Goal: Leave review/rating: Leave review/rating

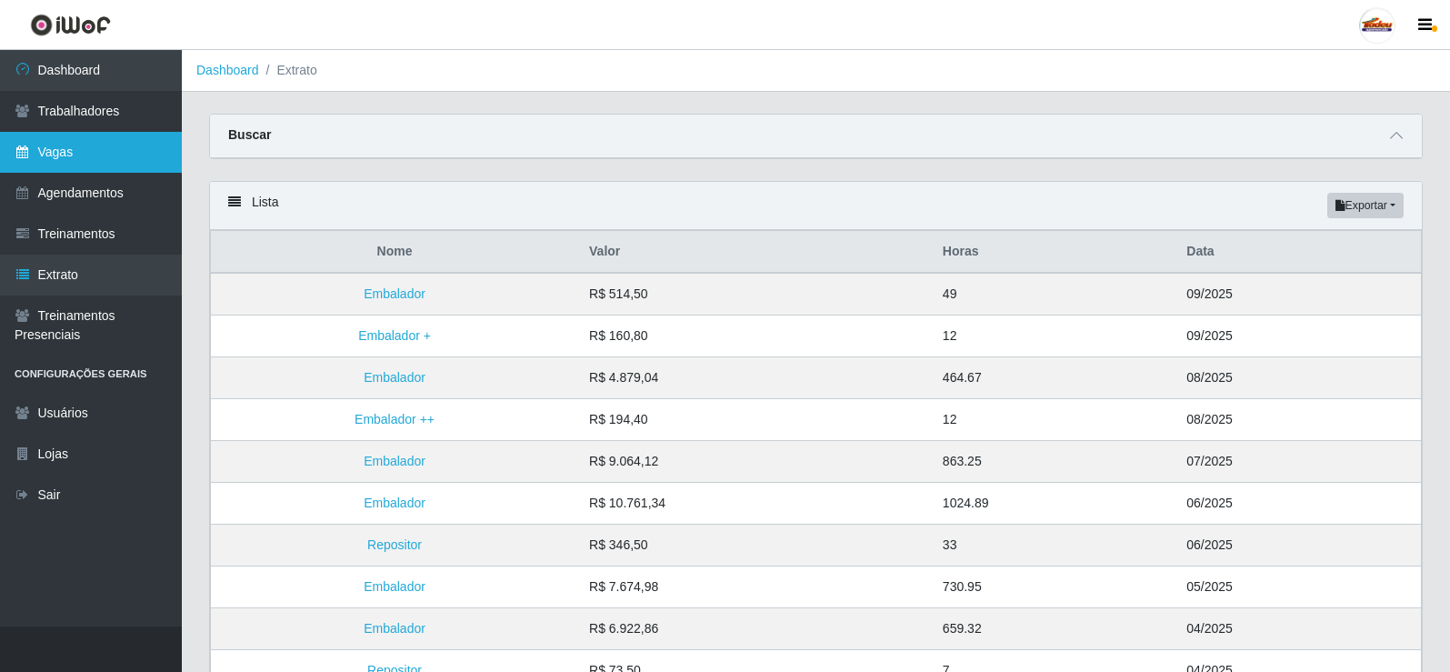
click at [65, 141] on link "Vagas" at bounding box center [91, 152] width 182 height 41
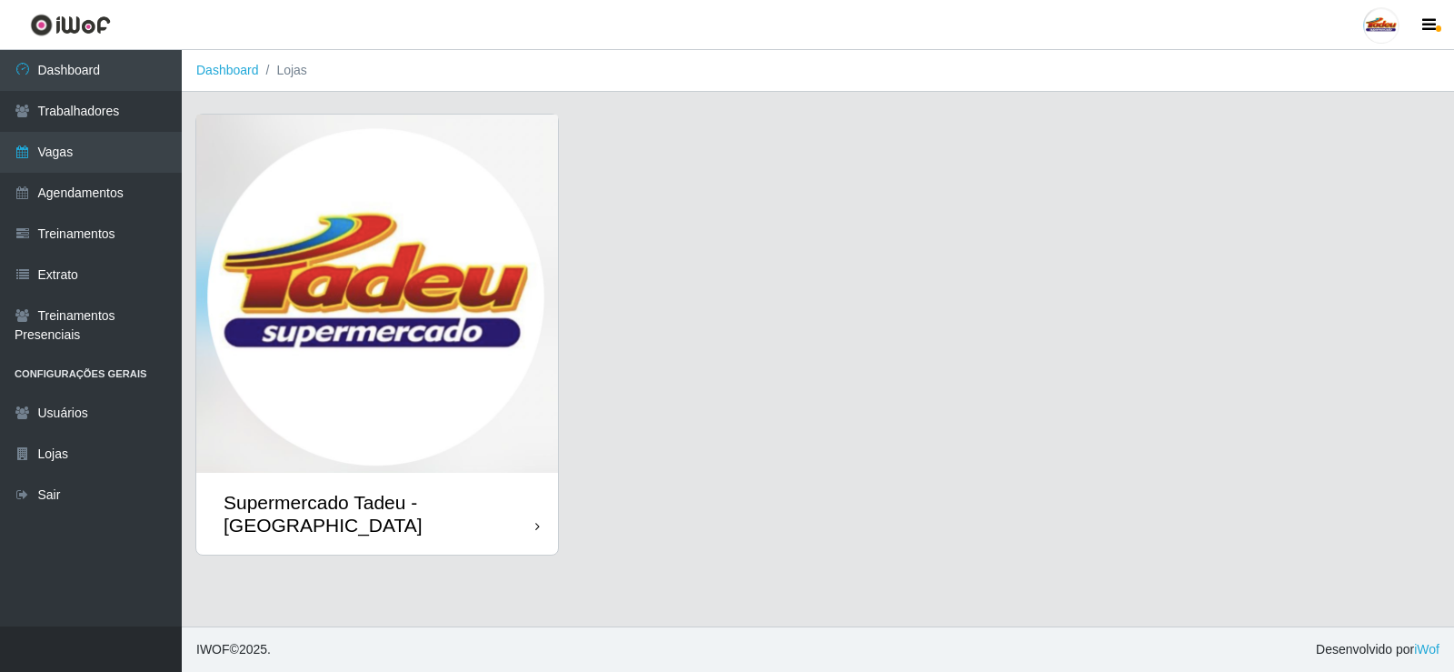
click at [360, 266] on img at bounding box center [377, 294] width 362 height 358
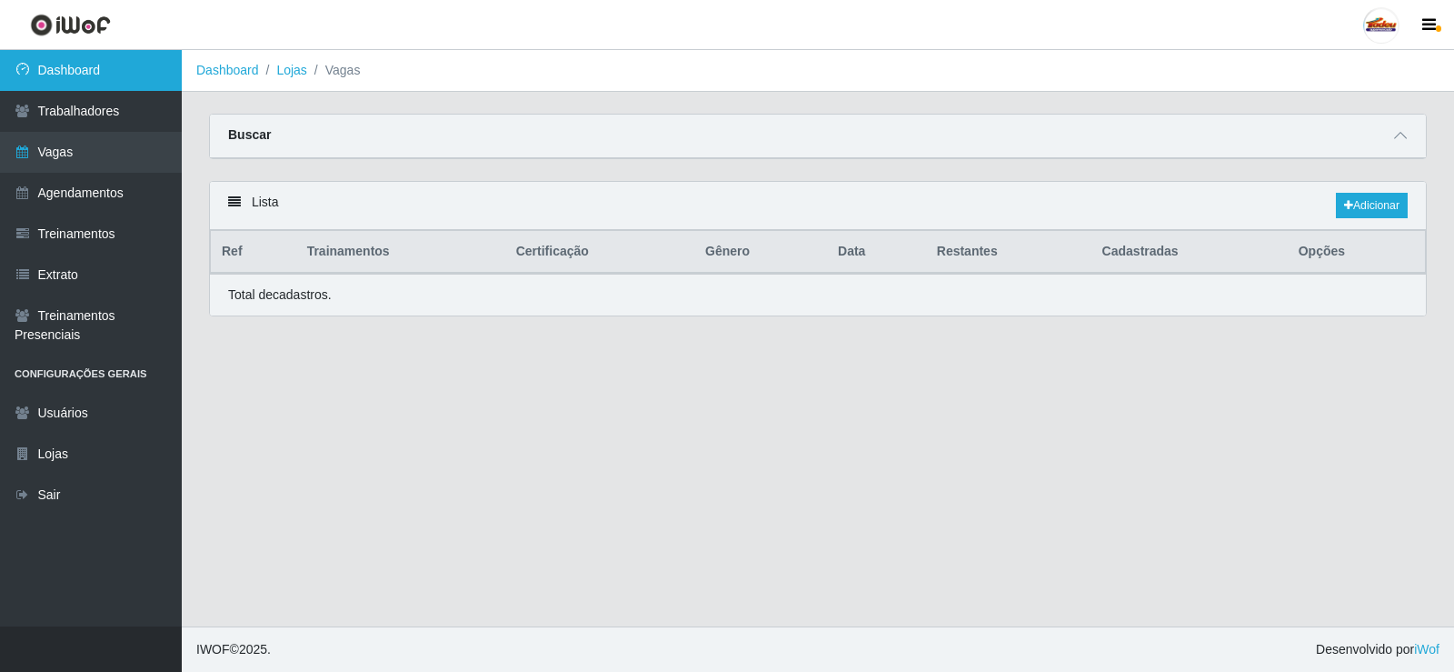
click at [60, 52] on link "Dashboard" at bounding box center [91, 70] width 182 height 41
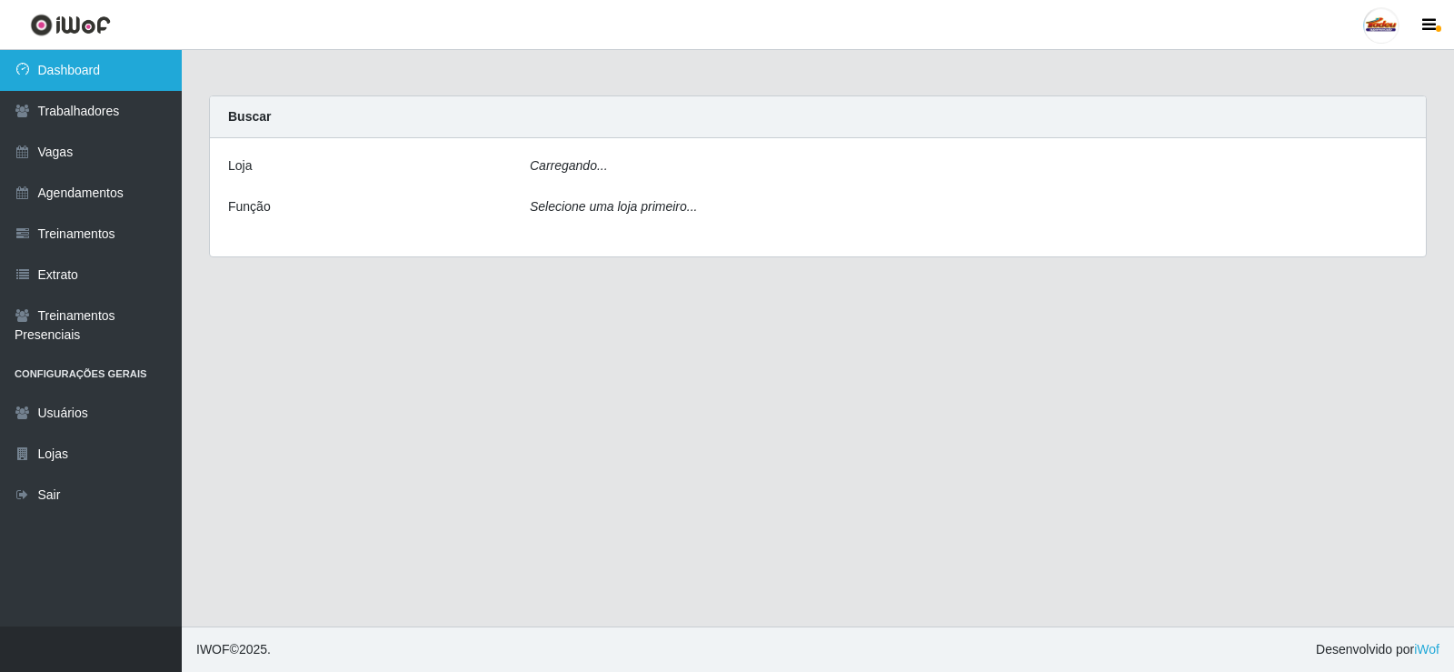
click at [62, 64] on link "Dashboard" at bounding box center [91, 70] width 182 height 41
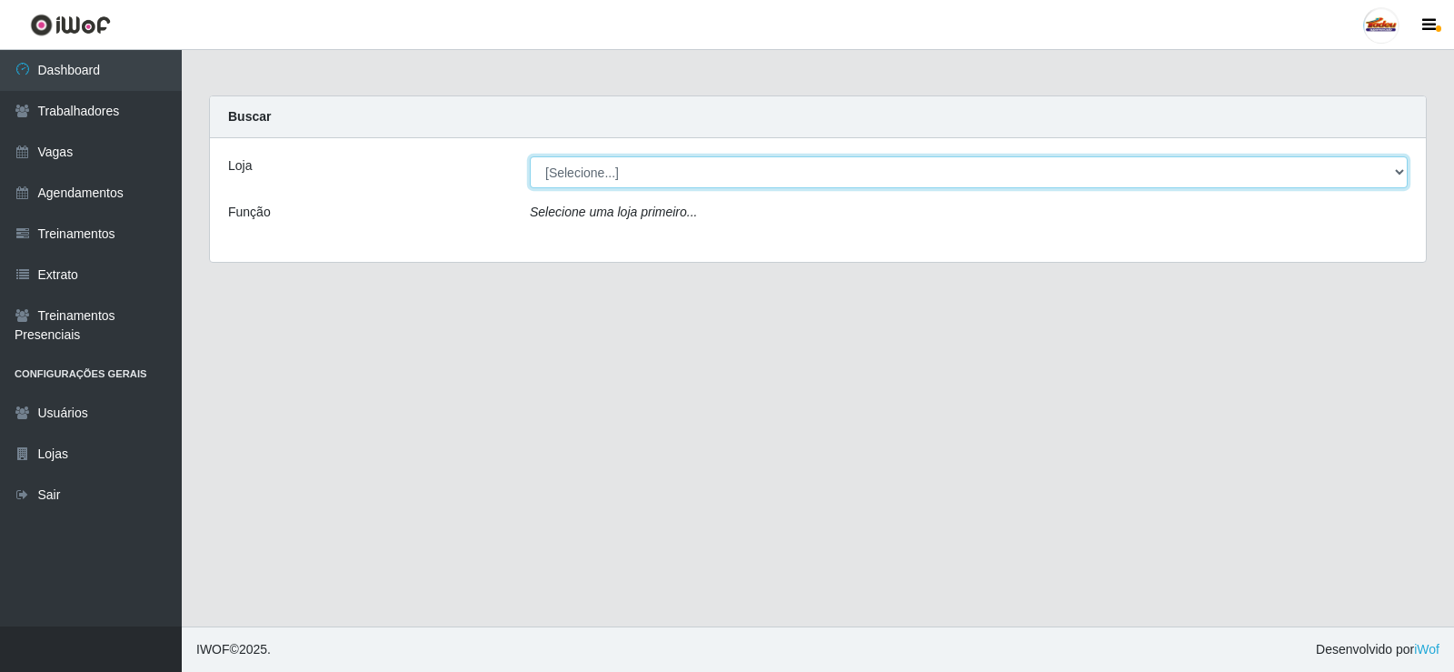
click at [585, 177] on select "[Selecione...] Supermercado Tadeu - [GEOGRAPHIC_DATA]" at bounding box center [969, 172] width 878 height 32
select select "195"
click at [530, 156] on select "[Selecione...] Supermercado Tadeu - [GEOGRAPHIC_DATA]" at bounding box center [969, 172] width 878 height 32
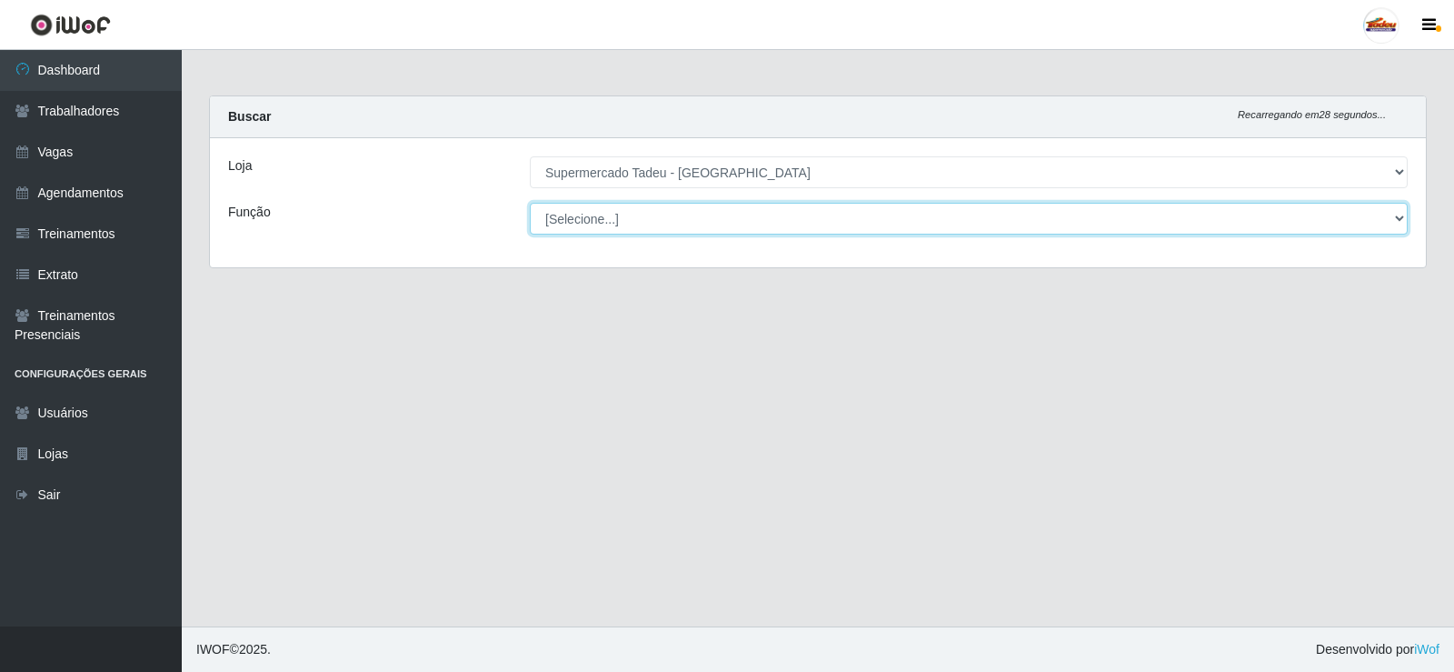
click at [595, 224] on select "[Selecione...] ASG ASG + ASG ++ Auxiliar de Estacionamento Auxiliar de Estacion…" at bounding box center [969, 219] width 878 height 32
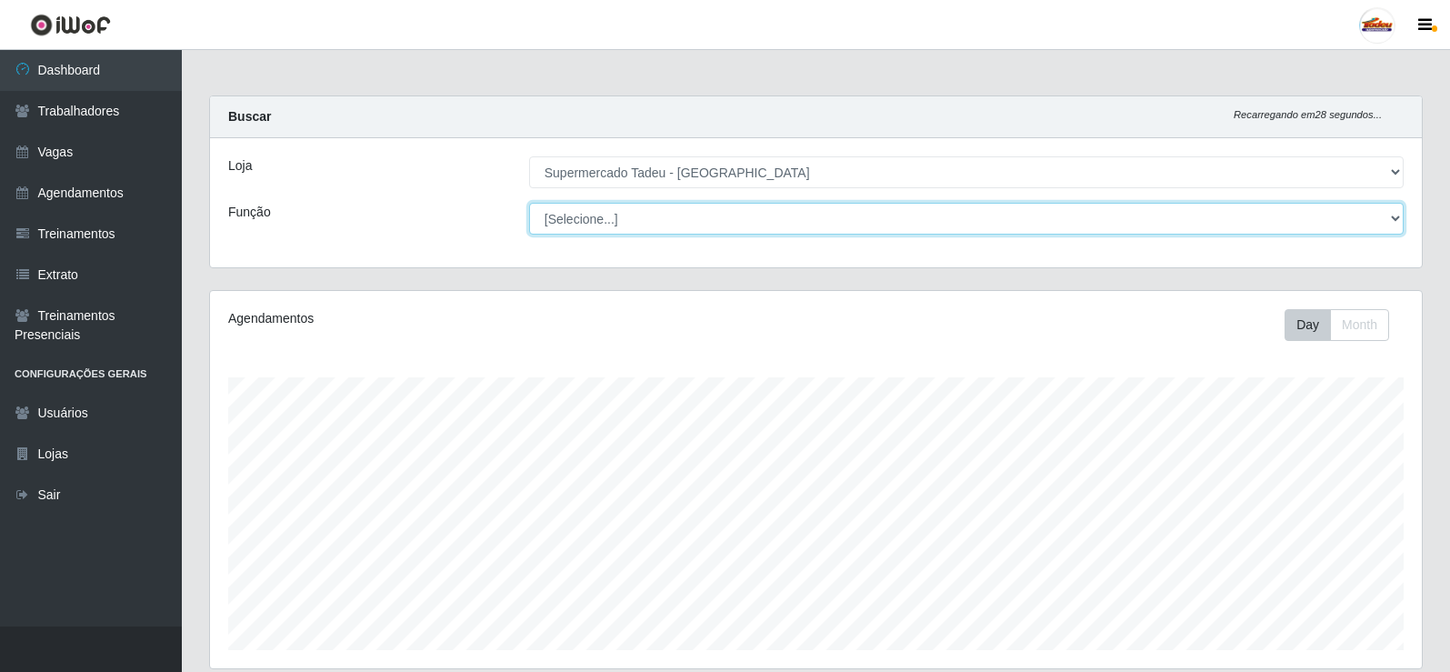
scroll to position [377, 1212]
click at [585, 220] on select "[Selecione...] ASG ASG + ASG ++ Auxiliar de Estacionamento Auxiliar de Estacion…" at bounding box center [966, 219] width 874 height 32
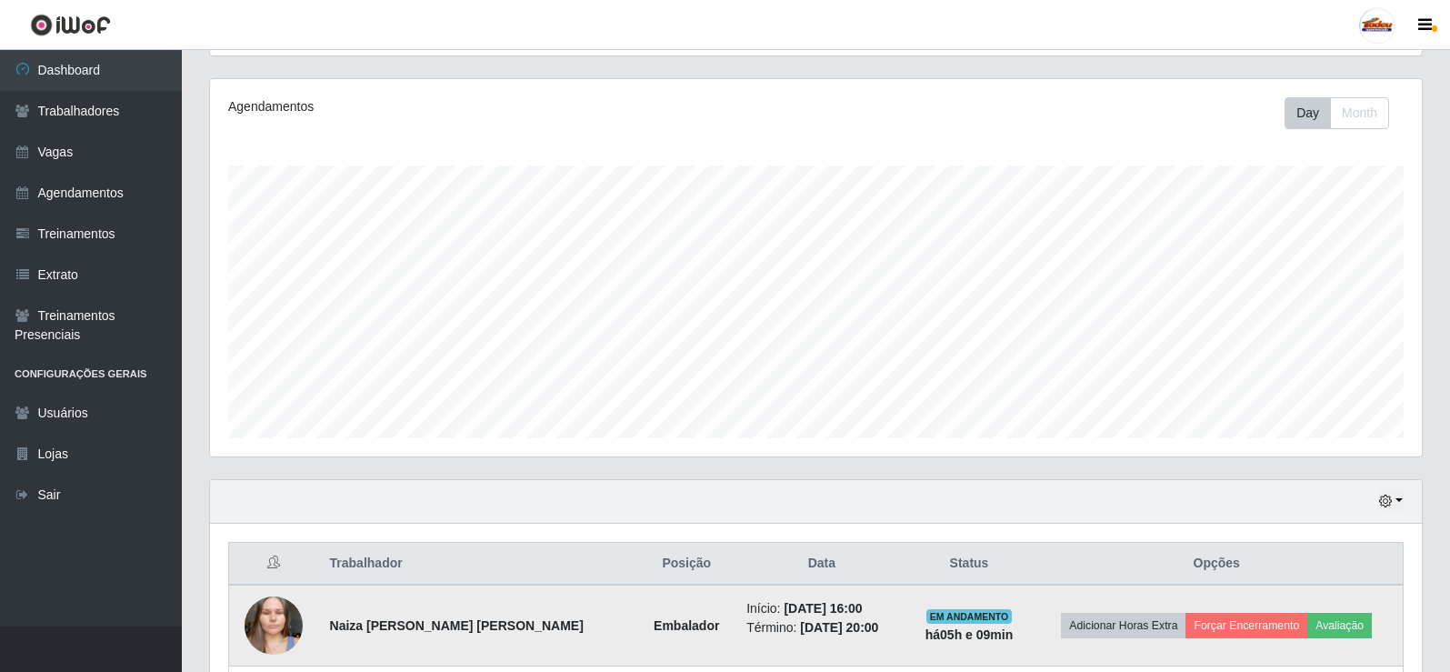
scroll to position [535, 0]
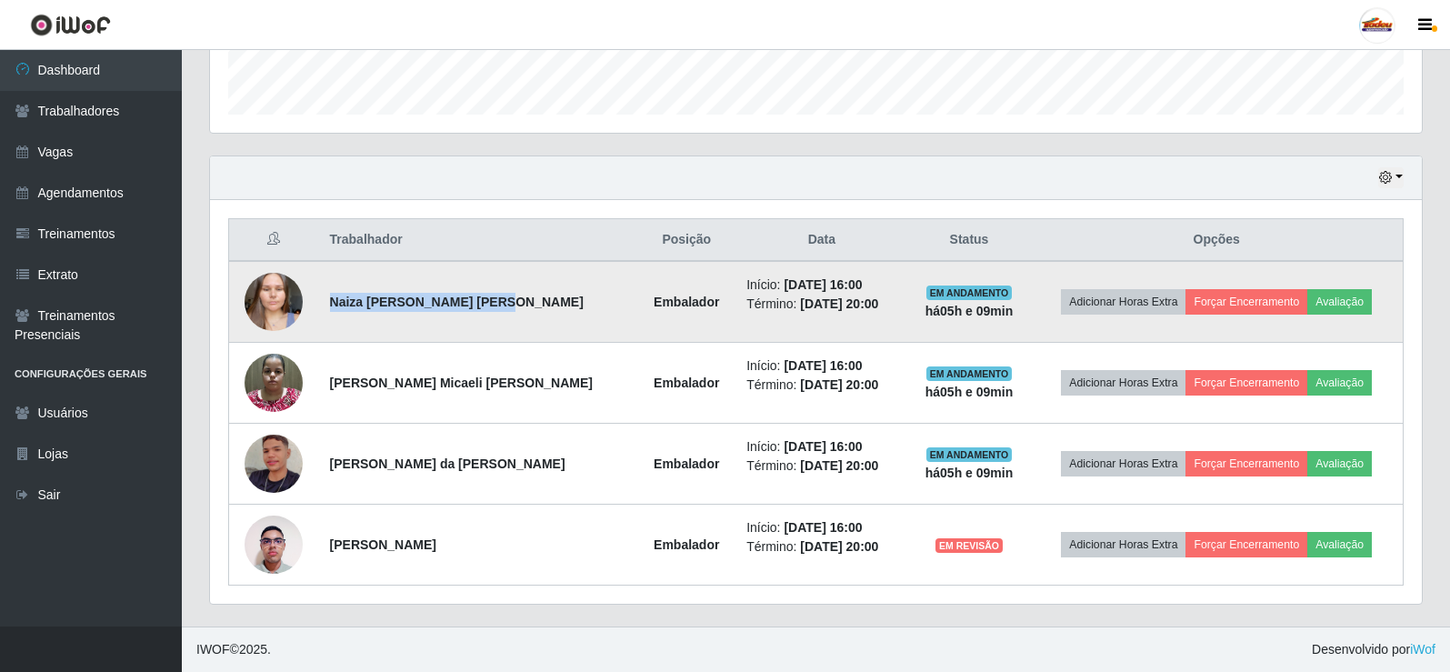
drag, startPoint x: 337, startPoint y: 305, endPoint x: 499, endPoint y: 316, distance: 162.2
click at [499, 316] on td "Naiza [PERSON_NAME] [PERSON_NAME]" at bounding box center [478, 302] width 319 height 82
click at [327, 297] on td "Naiza [PERSON_NAME] [PERSON_NAME]" at bounding box center [478, 302] width 319 height 82
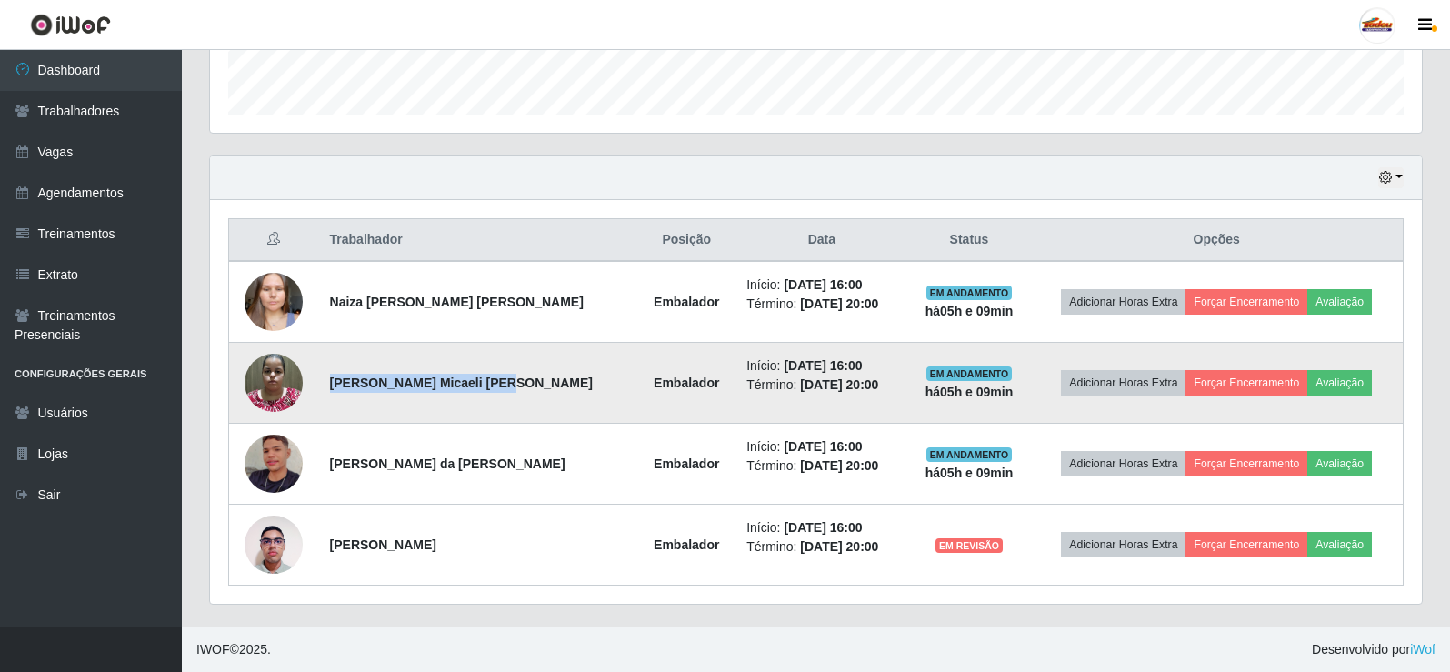
drag, startPoint x: 339, startPoint y: 381, endPoint x: 500, endPoint y: 399, distance: 161.9
click at [500, 399] on td "[PERSON_NAME] Micaeli [PERSON_NAME]" at bounding box center [478, 383] width 319 height 81
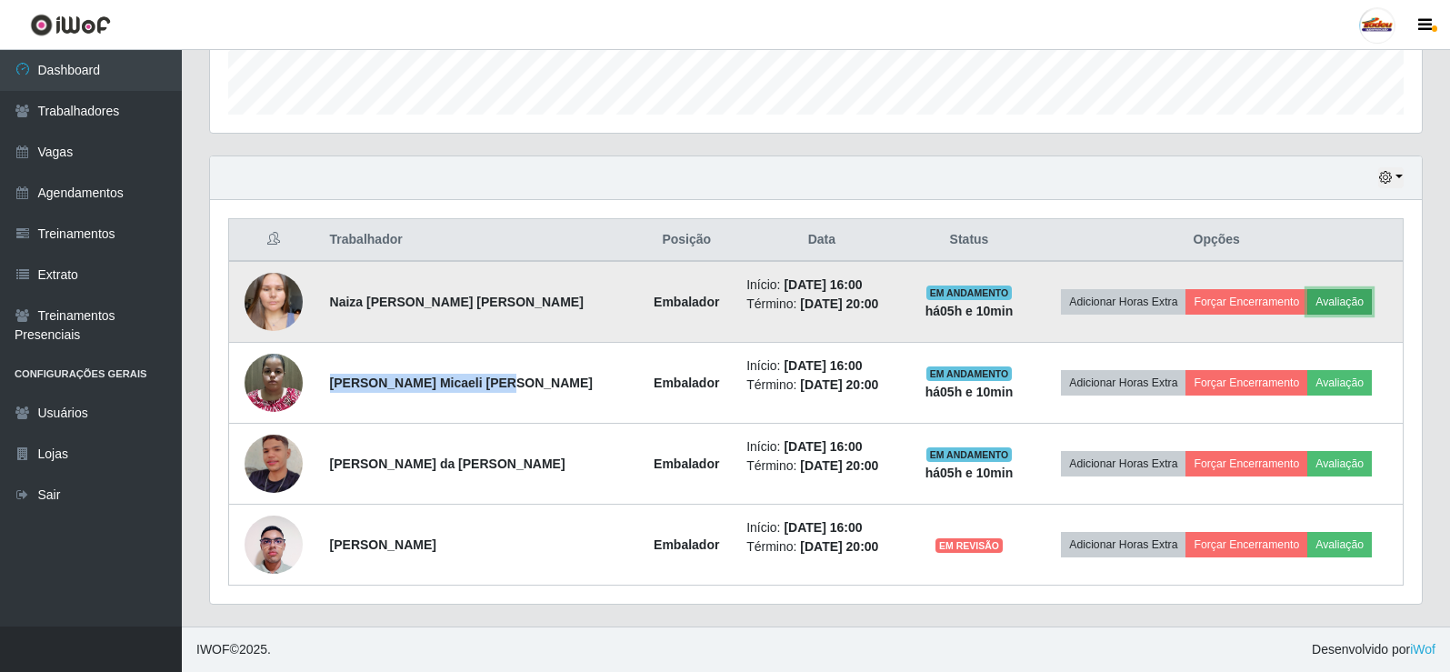
click at [1325, 305] on button "Avaliação" at bounding box center [1339, 301] width 65 height 25
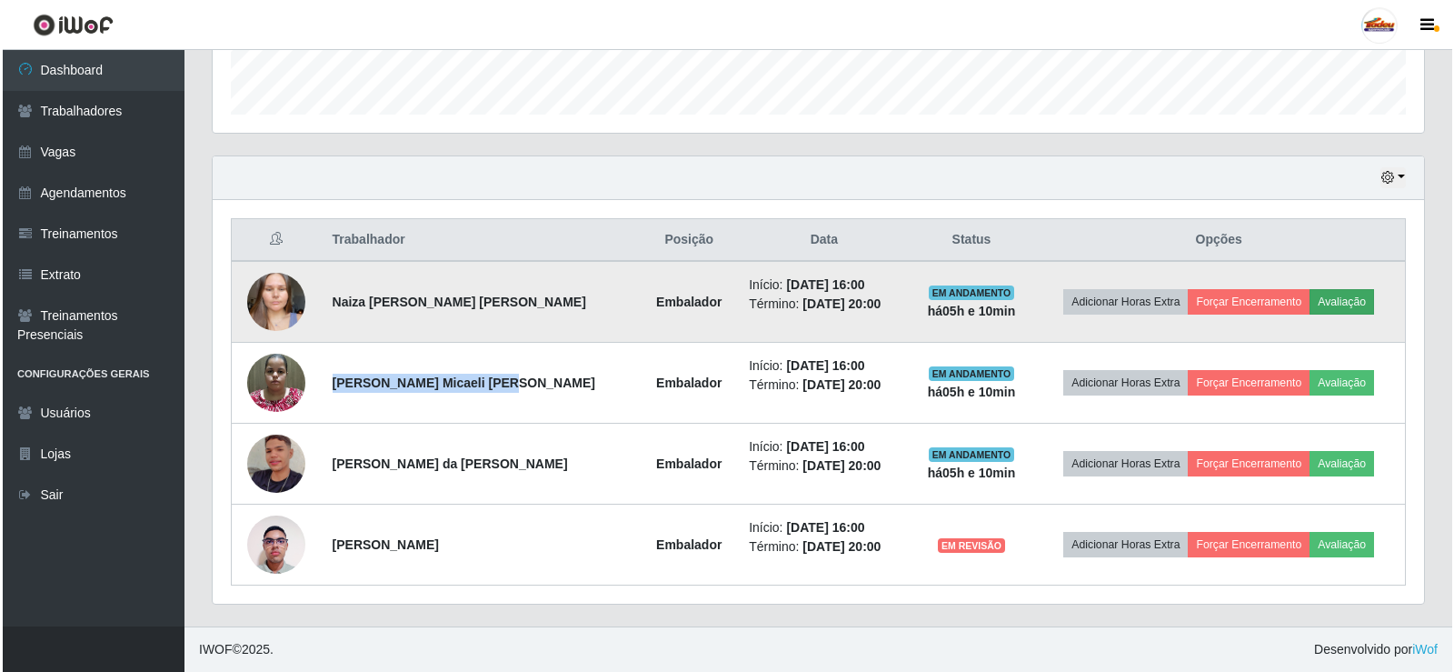
scroll to position [377, 1203]
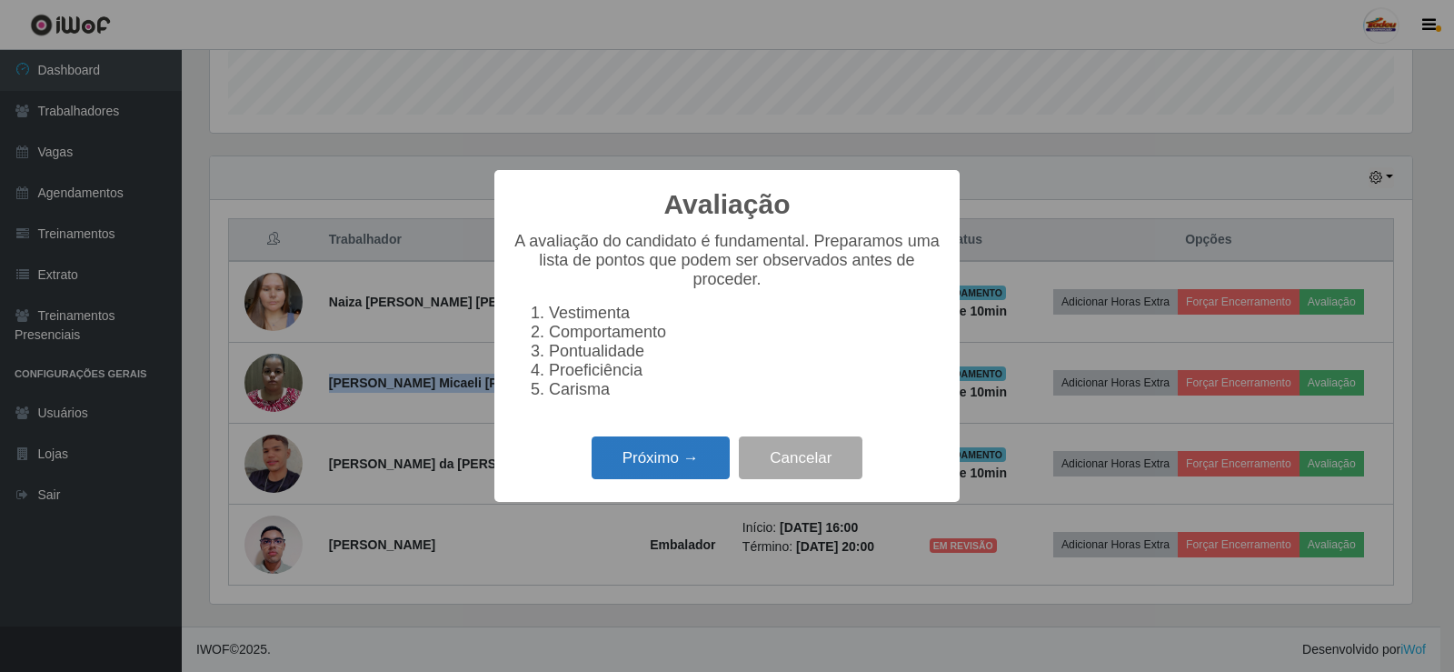
click at [665, 459] on button "Próximo →" at bounding box center [661, 457] width 138 height 43
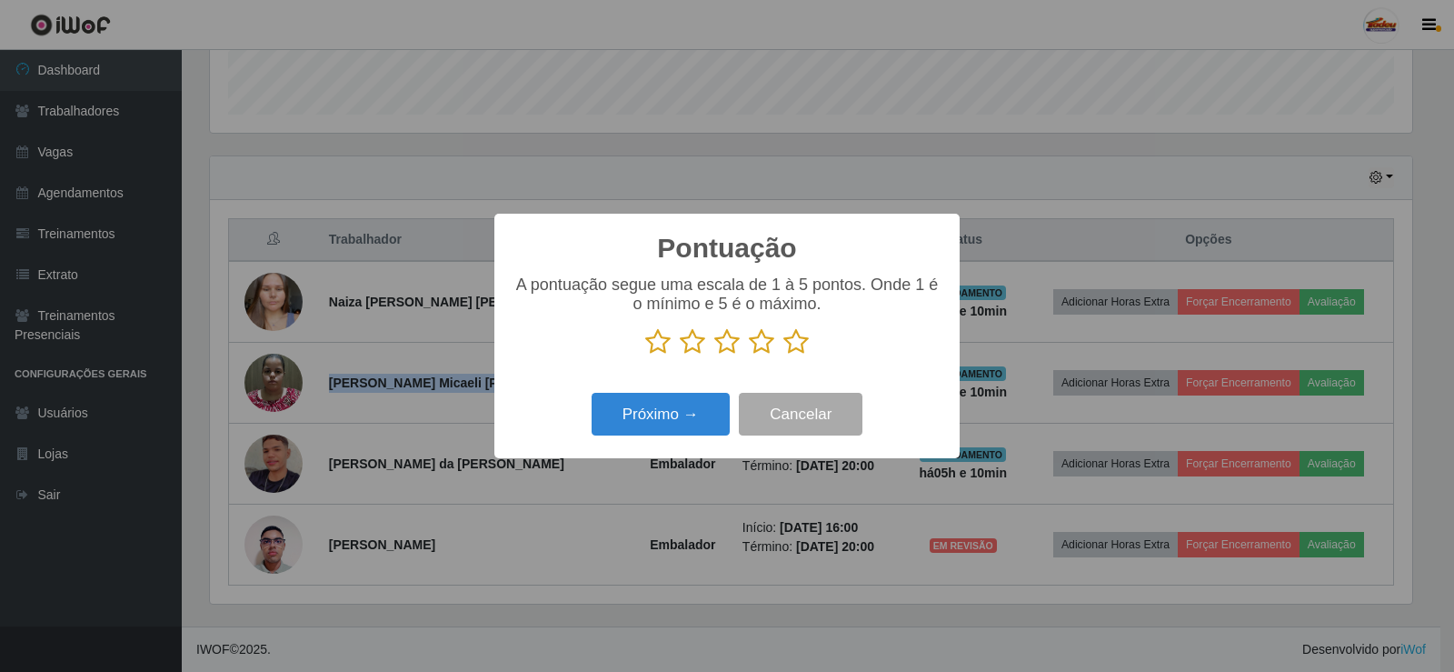
click at [778, 346] on p at bounding box center [727, 341] width 429 height 27
click at [793, 350] on icon at bounding box center [796, 341] width 25 height 27
click at [784, 355] on input "radio" at bounding box center [784, 355] width 0 height 0
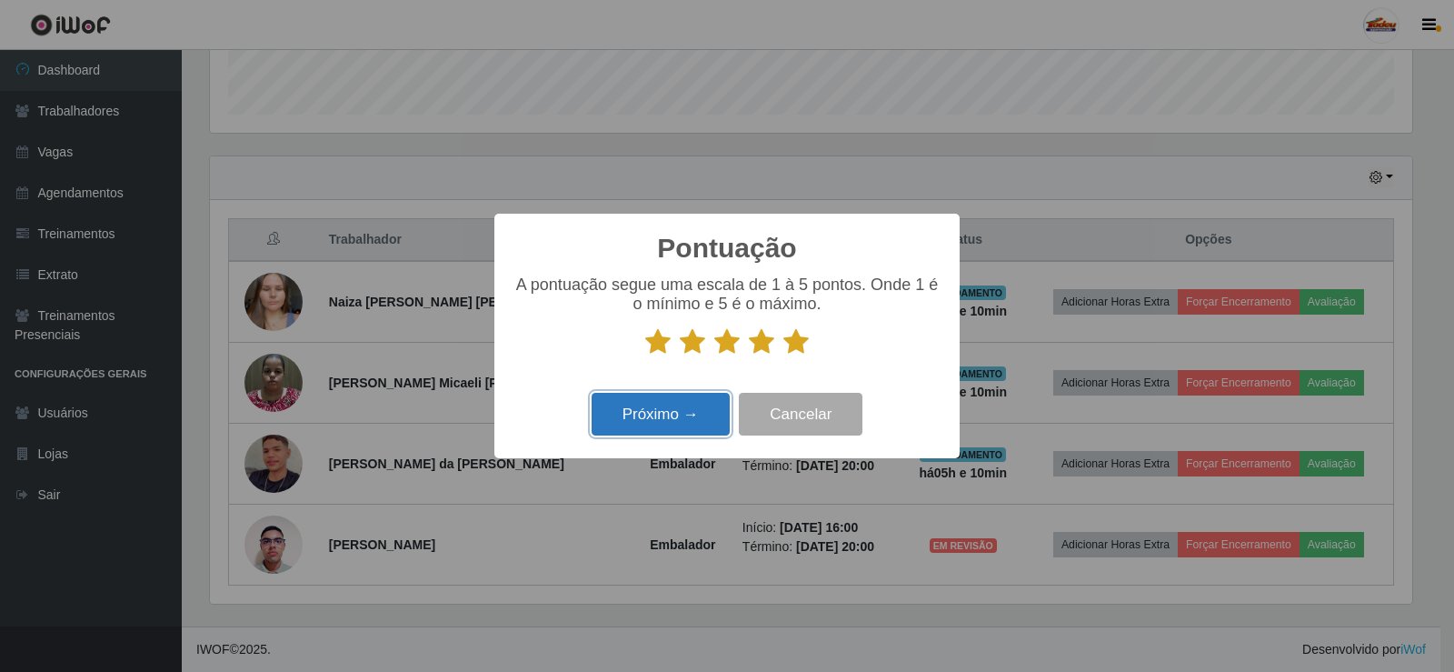
click at [681, 410] on button "Próximo →" at bounding box center [661, 414] width 138 height 43
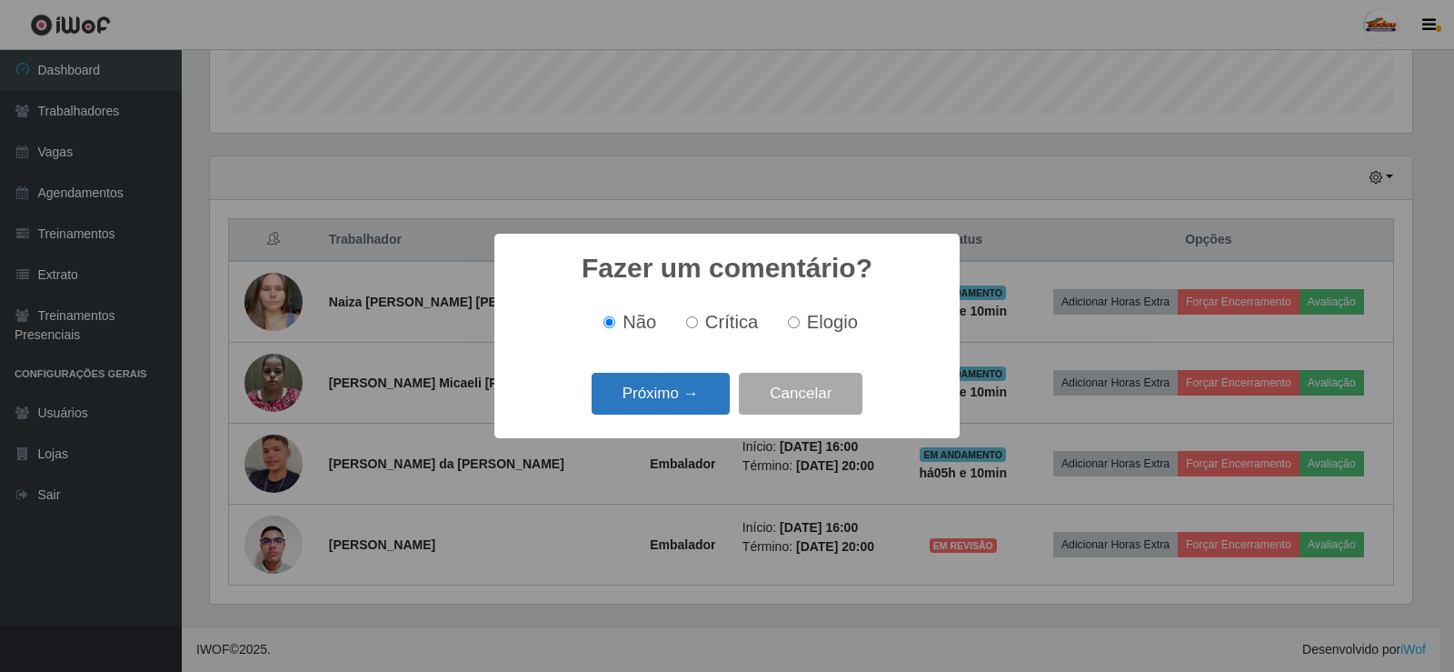
click at [685, 392] on button "Próximo →" at bounding box center [661, 394] width 138 height 43
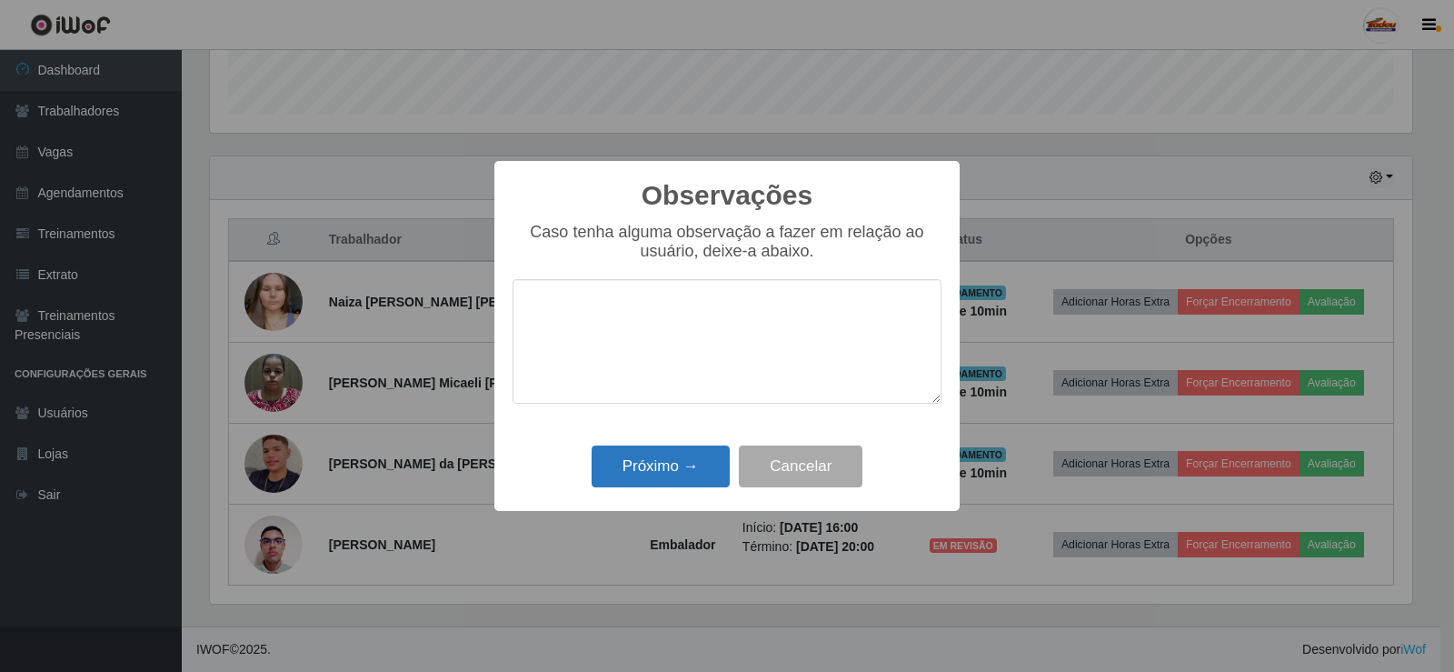
drag, startPoint x: 694, startPoint y: 451, endPoint x: 689, endPoint y: 465, distance: 14.4
click at [694, 453] on div "Próximo → Cancelar" at bounding box center [727, 466] width 429 height 52
click at [689, 472] on button "Próximo →" at bounding box center [661, 466] width 138 height 43
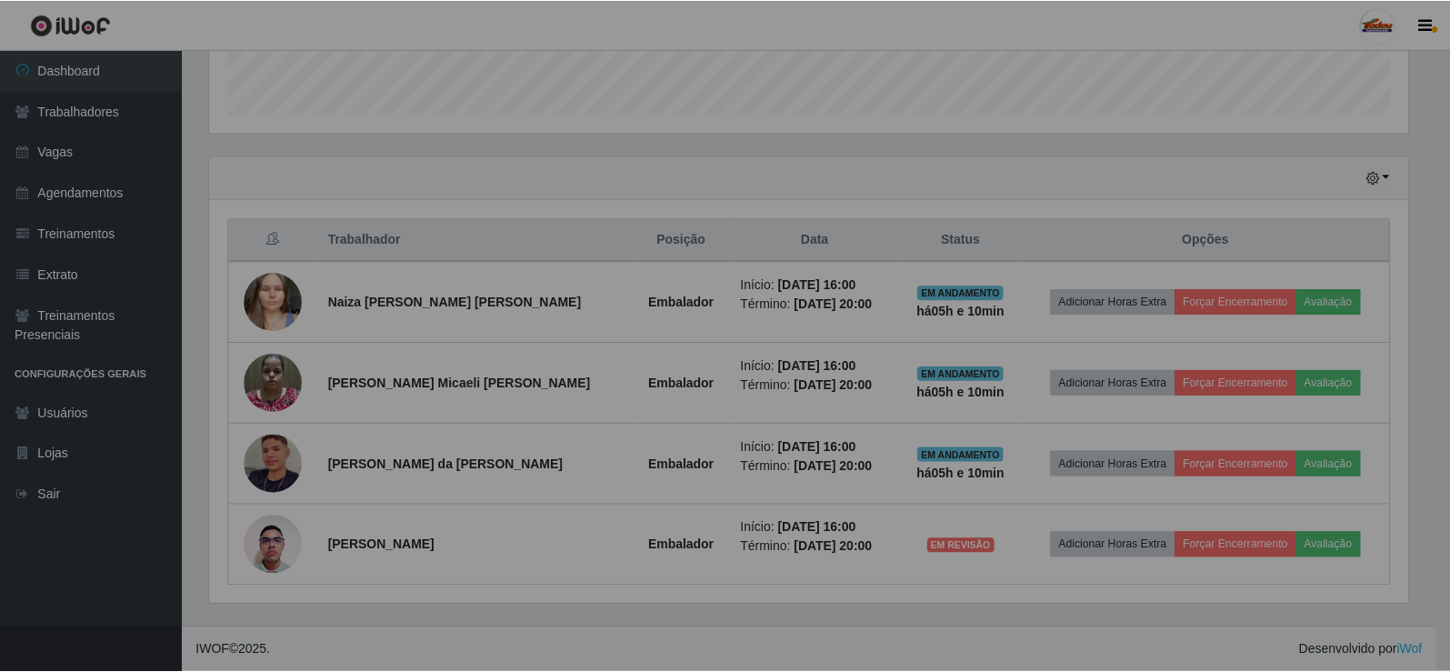
scroll to position [377, 1212]
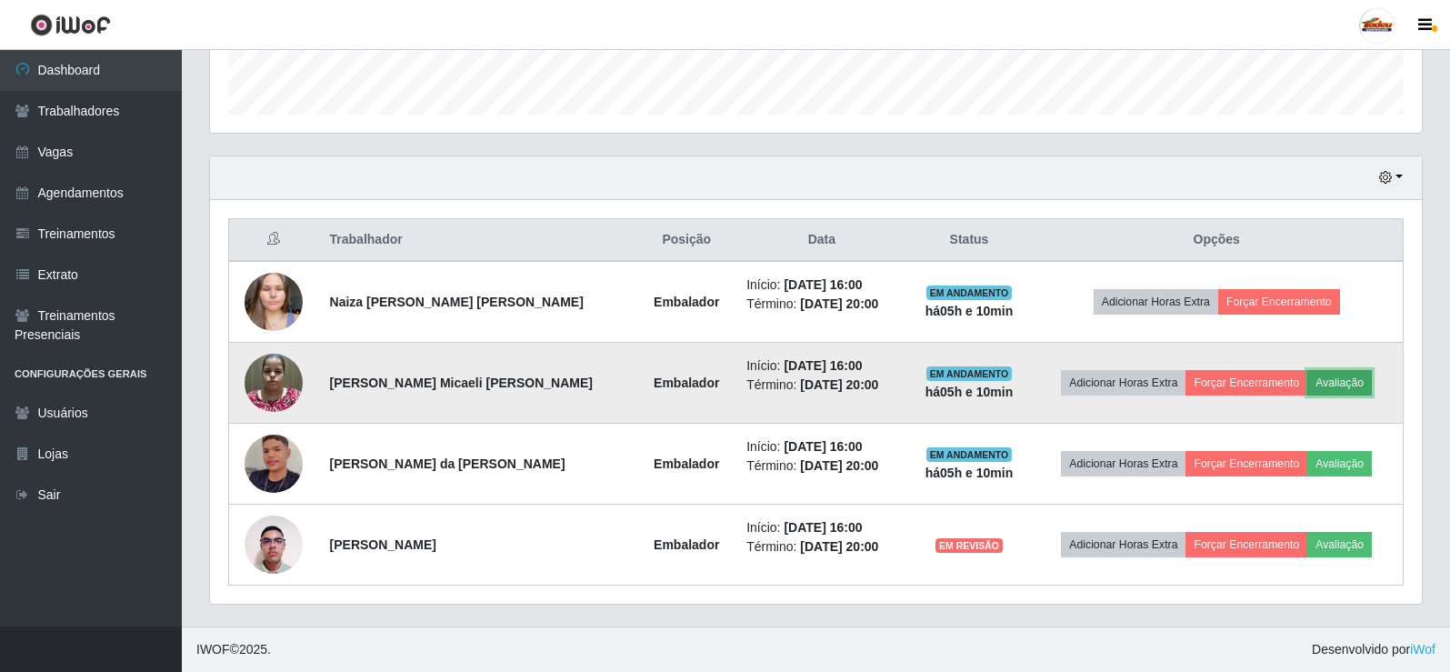
click at [1328, 380] on button "Avaliação" at bounding box center [1339, 382] width 65 height 25
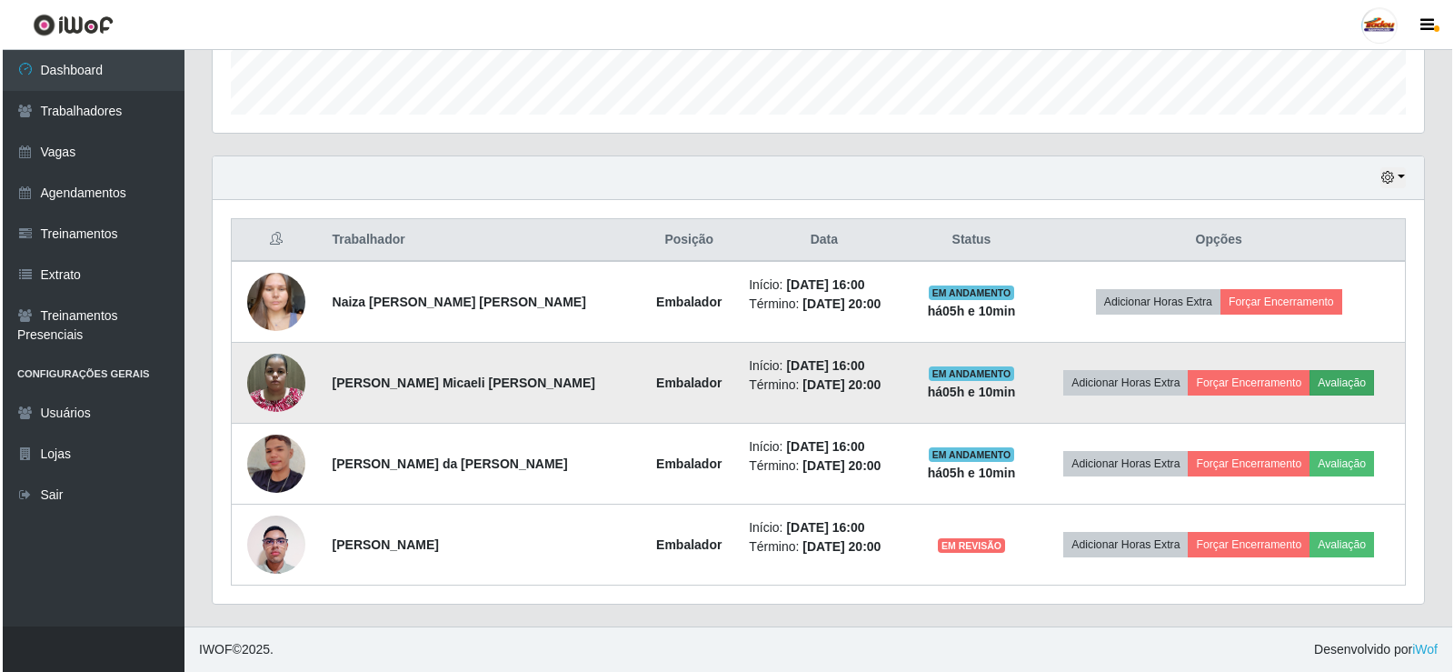
scroll to position [377, 1203]
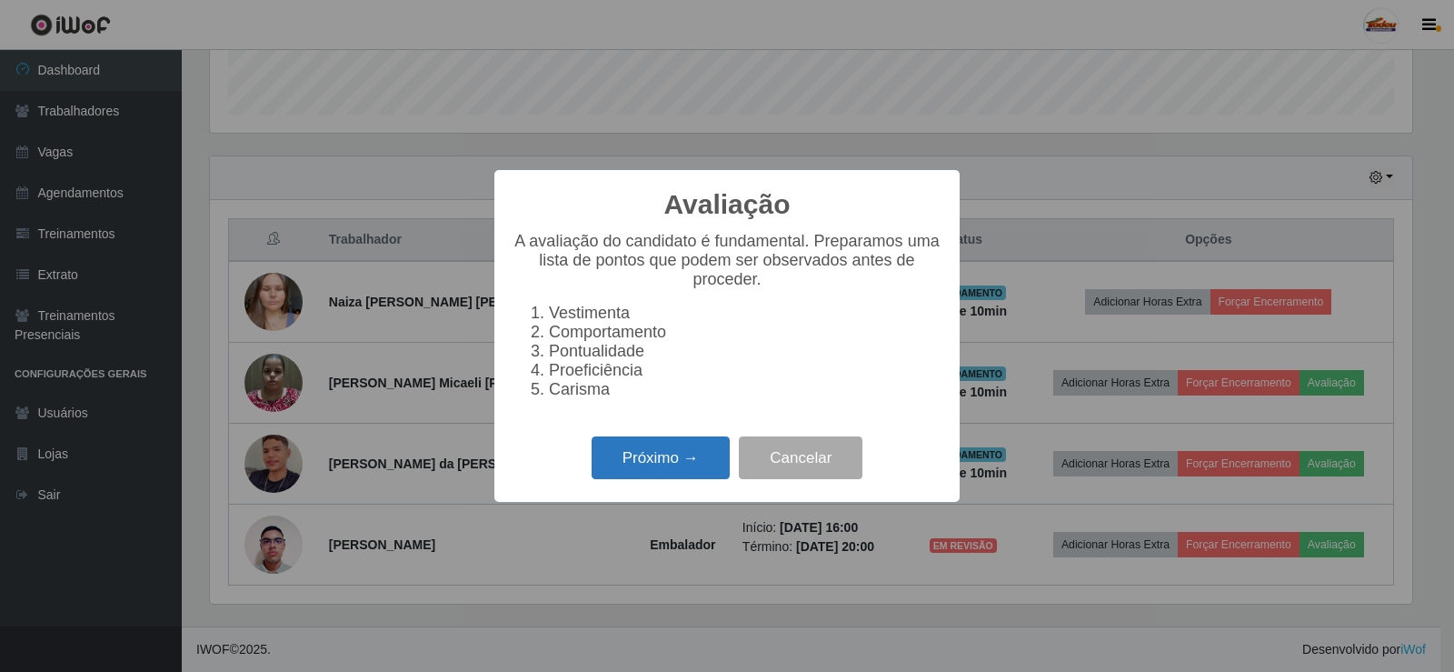
click at [700, 459] on button "Próximo →" at bounding box center [661, 457] width 138 height 43
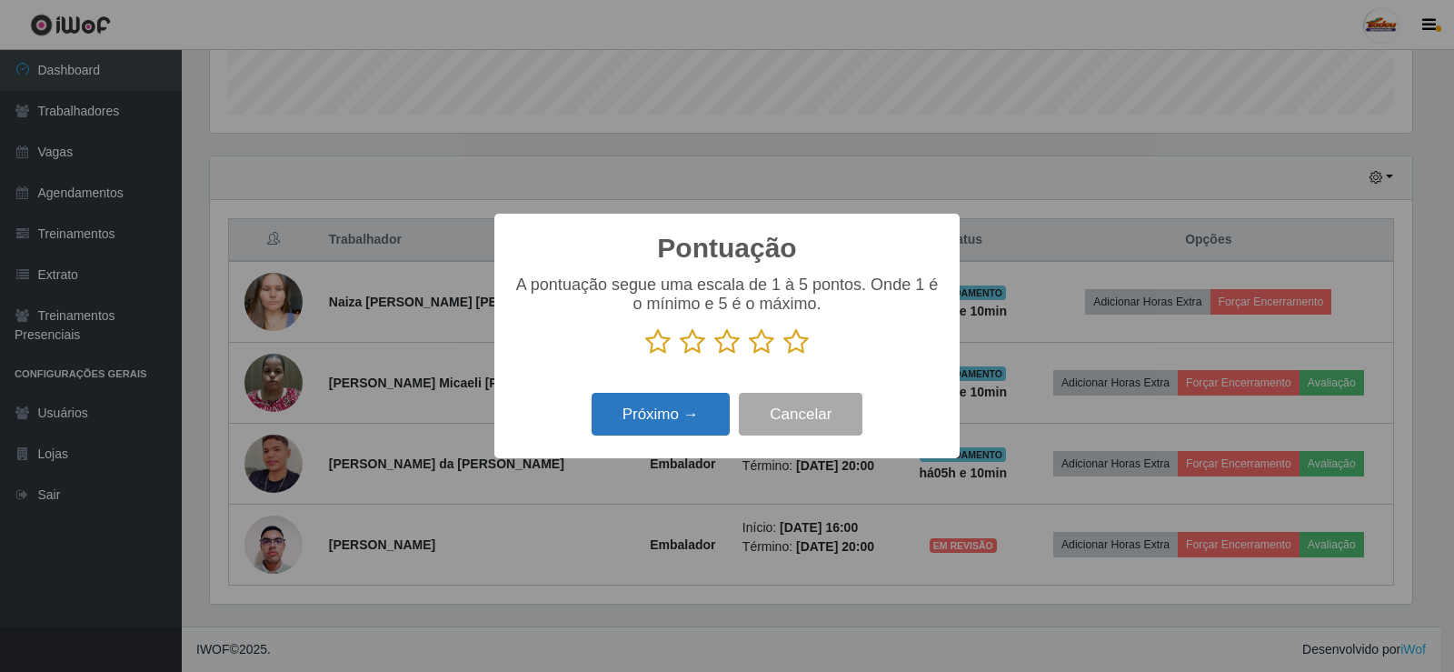
click at [687, 414] on button "Próximo →" at bounding box center [661, 414] width 138 height 43
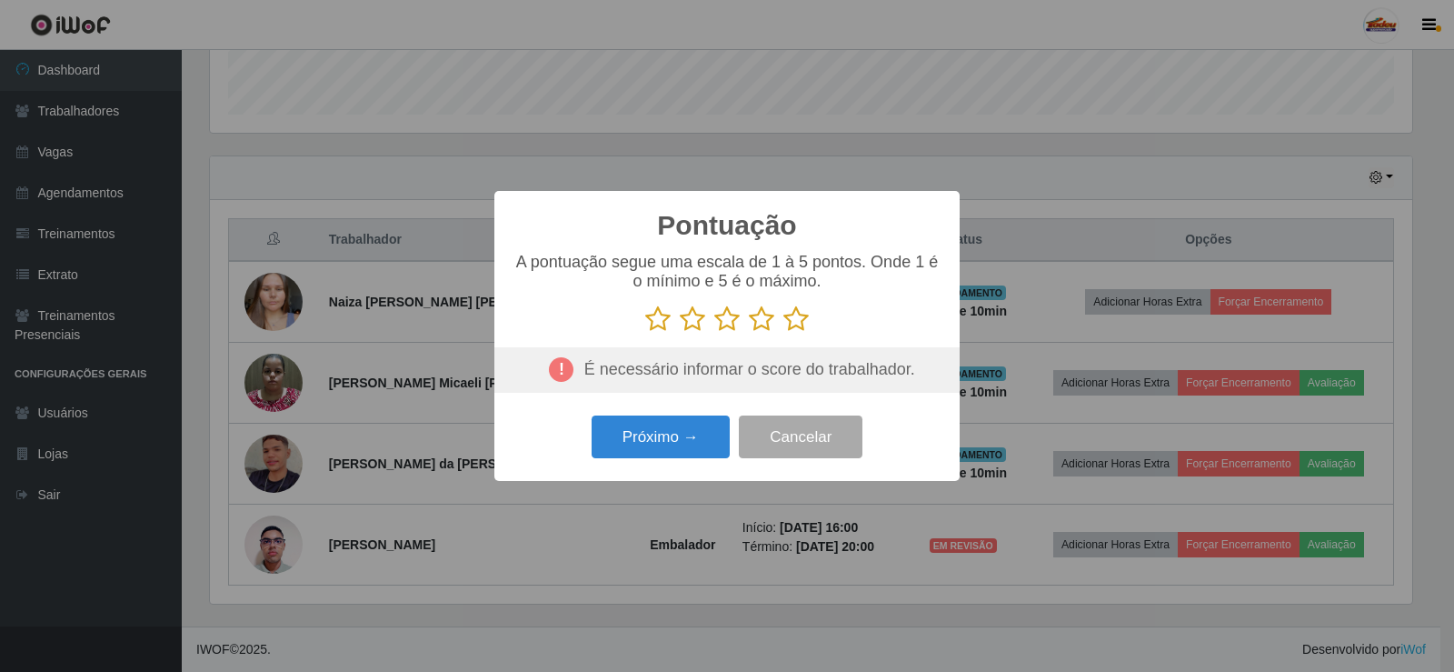
click at [798, 328] on icon at bounding box center [796, 318] width 25 height 27
click at [784, 333] on input "radio" at bounding box center [784, 333] width 0 height 0
click at [673, 447] on button "Próximo →" at bounding box center [661, 436] width 138 height 43
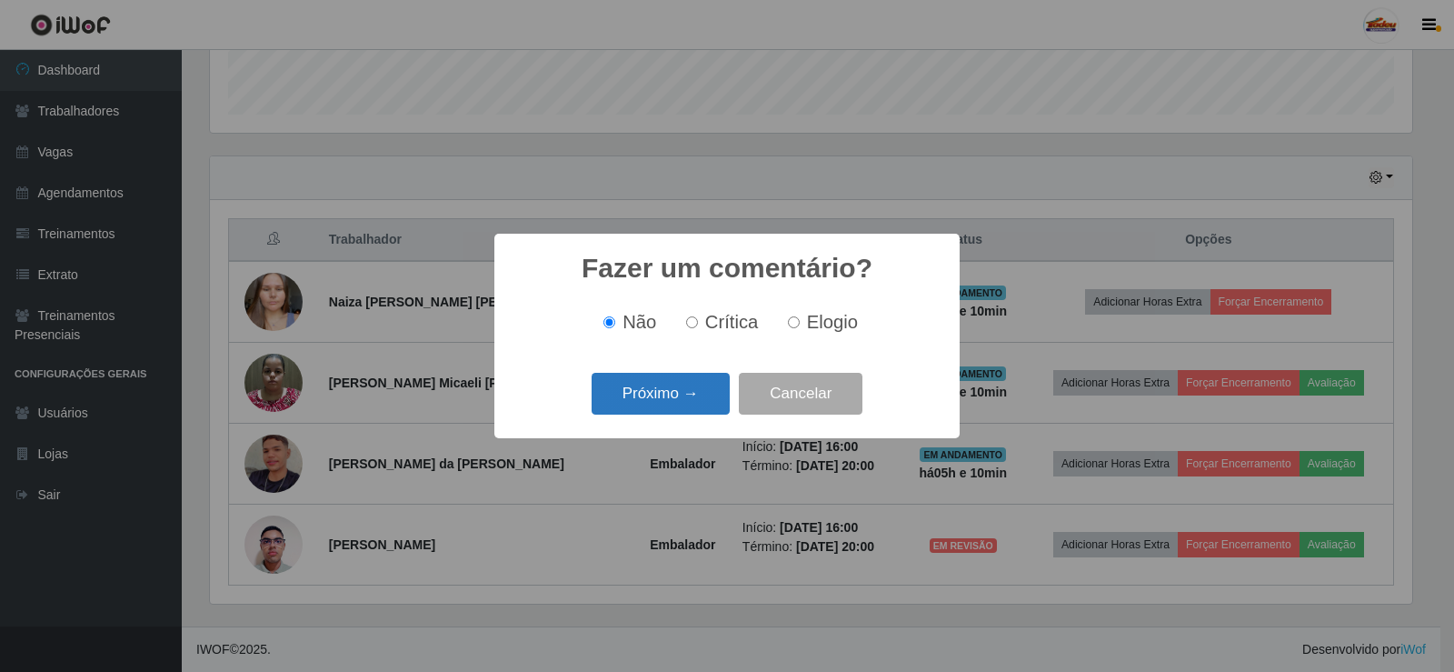
click at [663, 393] on button "Próximo →" at bounding box center [661, 394] width 138 height 43
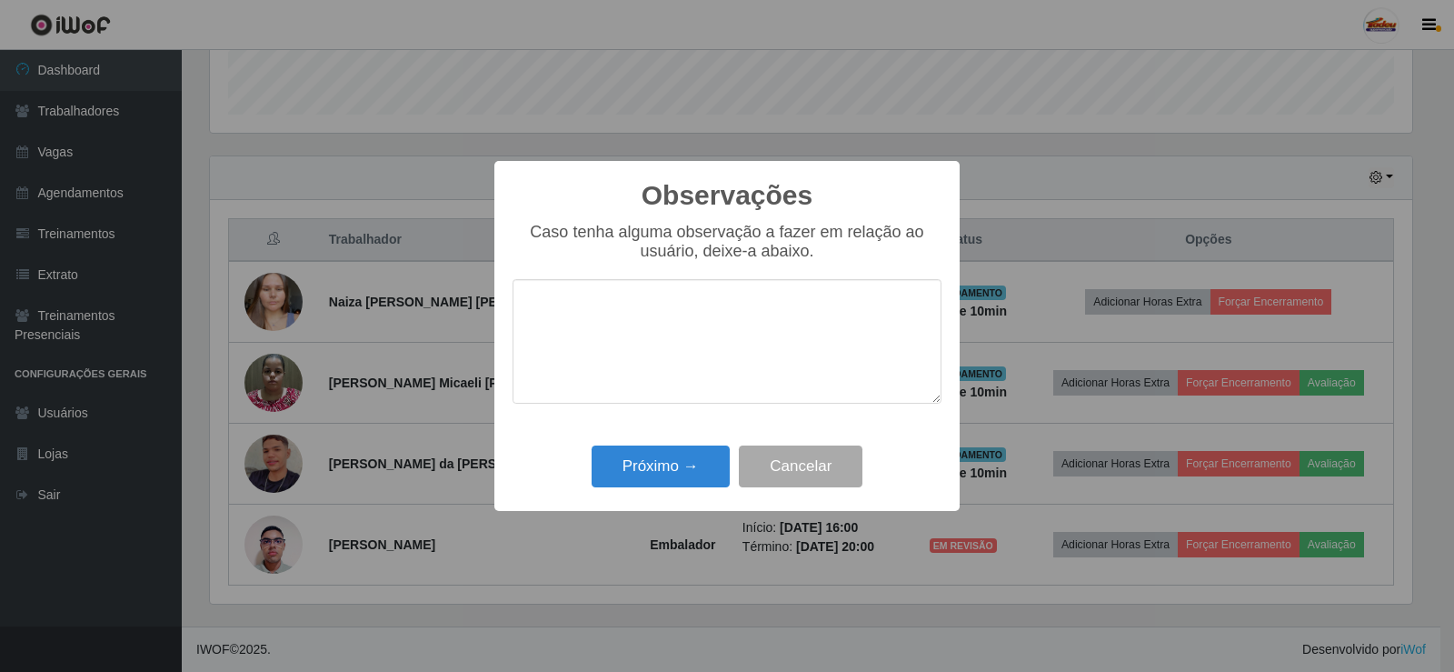
click at [659, 497] on div "Observações × Caso tenha alguma observação a fazer em relação ao usuário, deixe…" at bounding box center [727, 336] width 465 height 350
click at [665, 476] on button "Próximo →" at bounding box center [661, 466] width 138 height 43
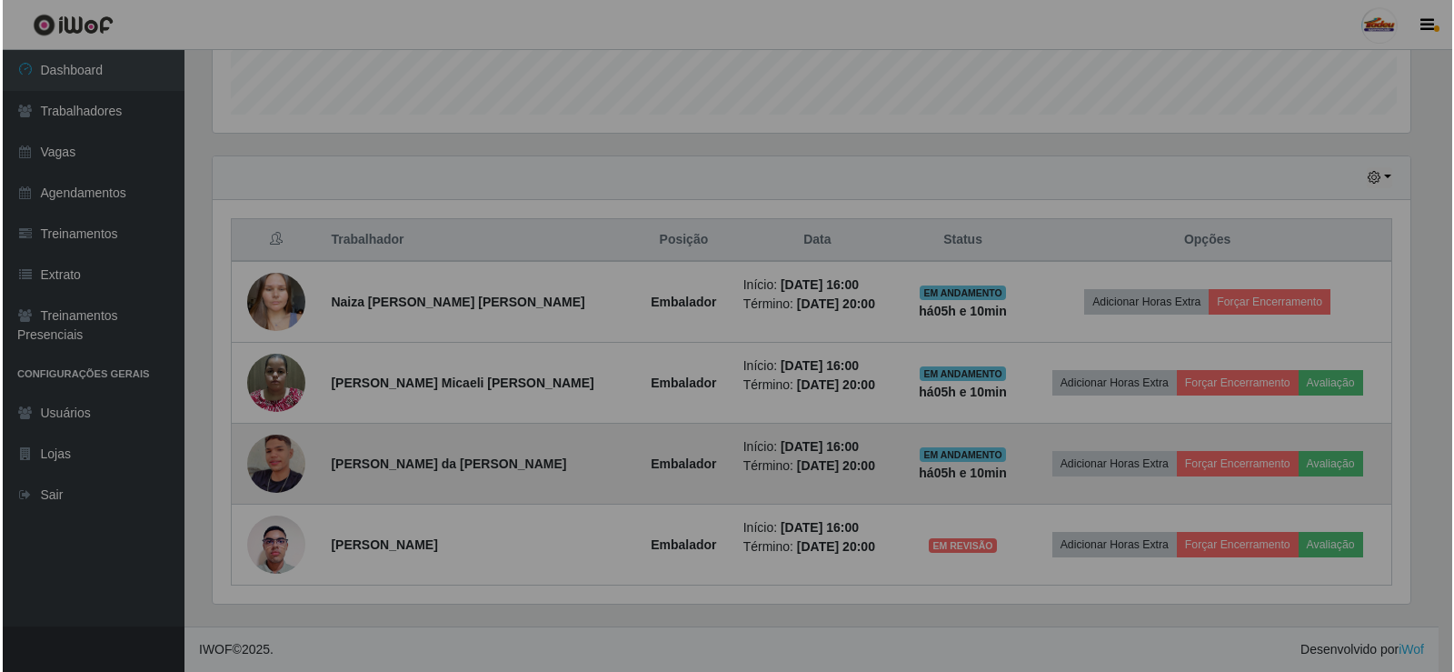
scroll to position [377, 1212]
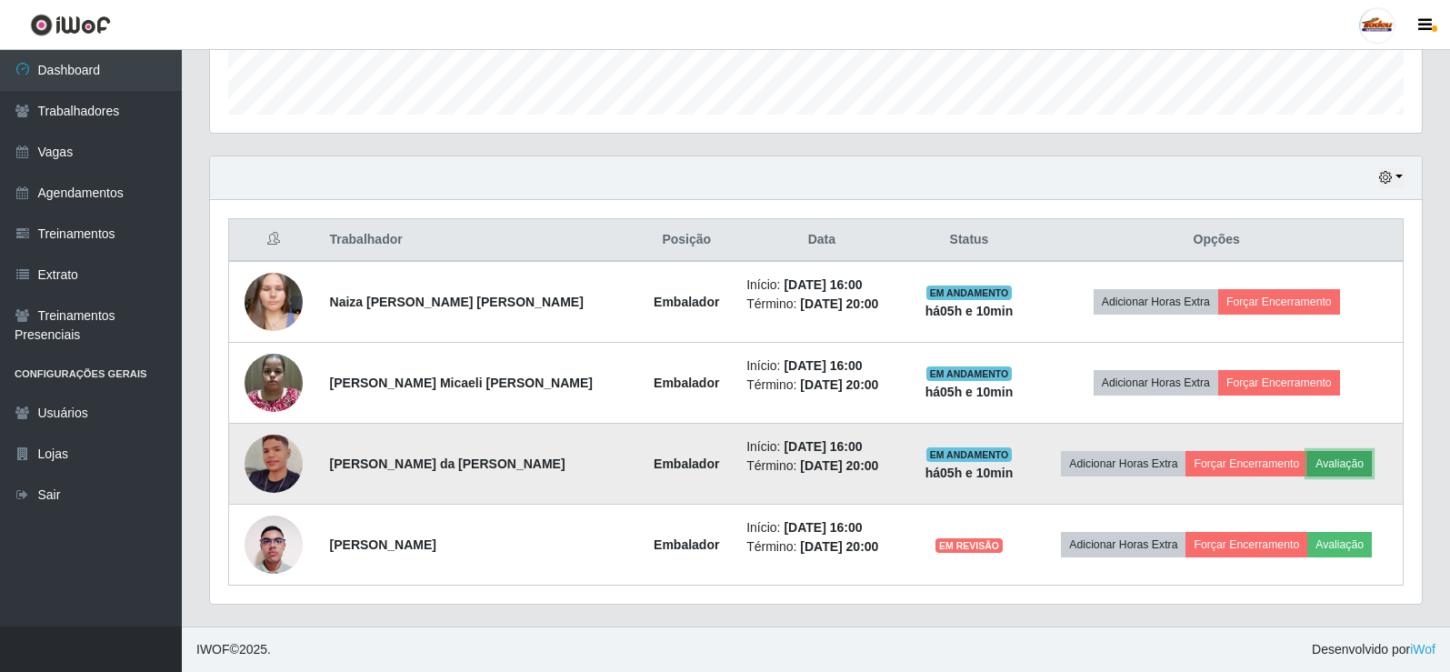
click at [1344, 464] on button "Avaliação" at bounding box center [1339, 463] width 65 height 25
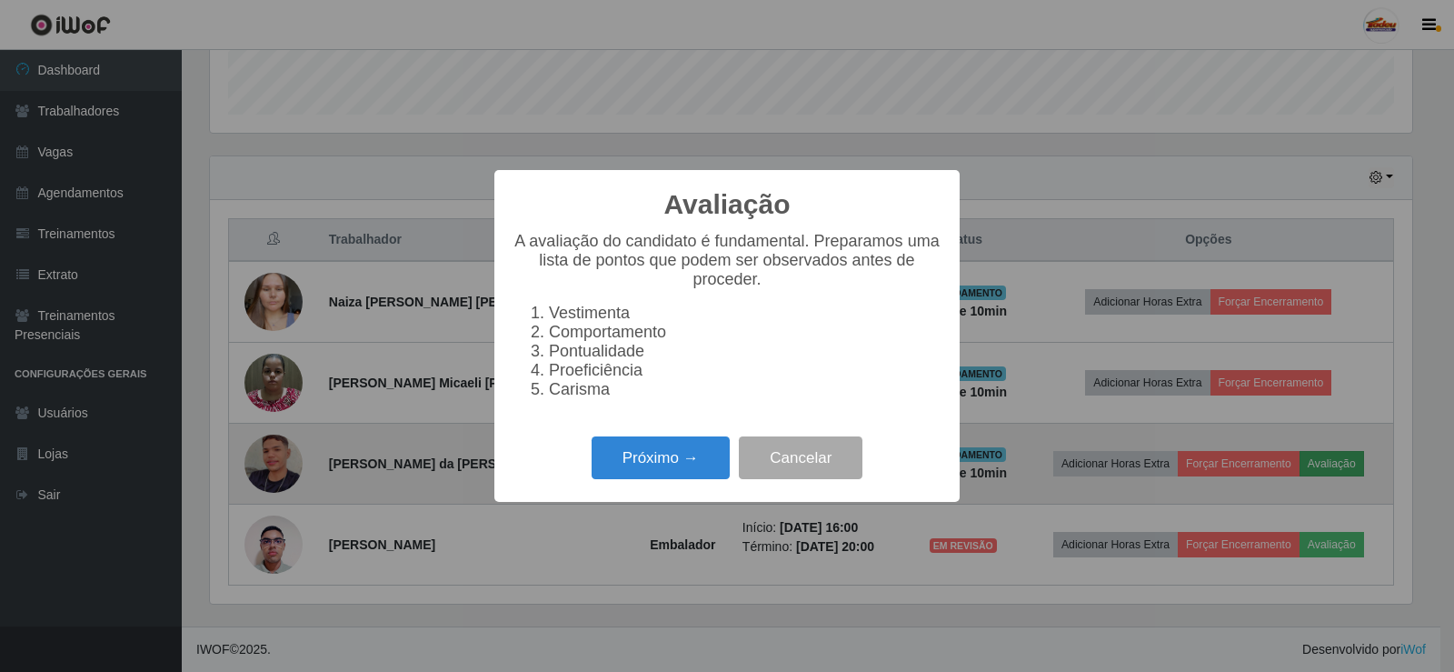
scroll to position [377, 1203]
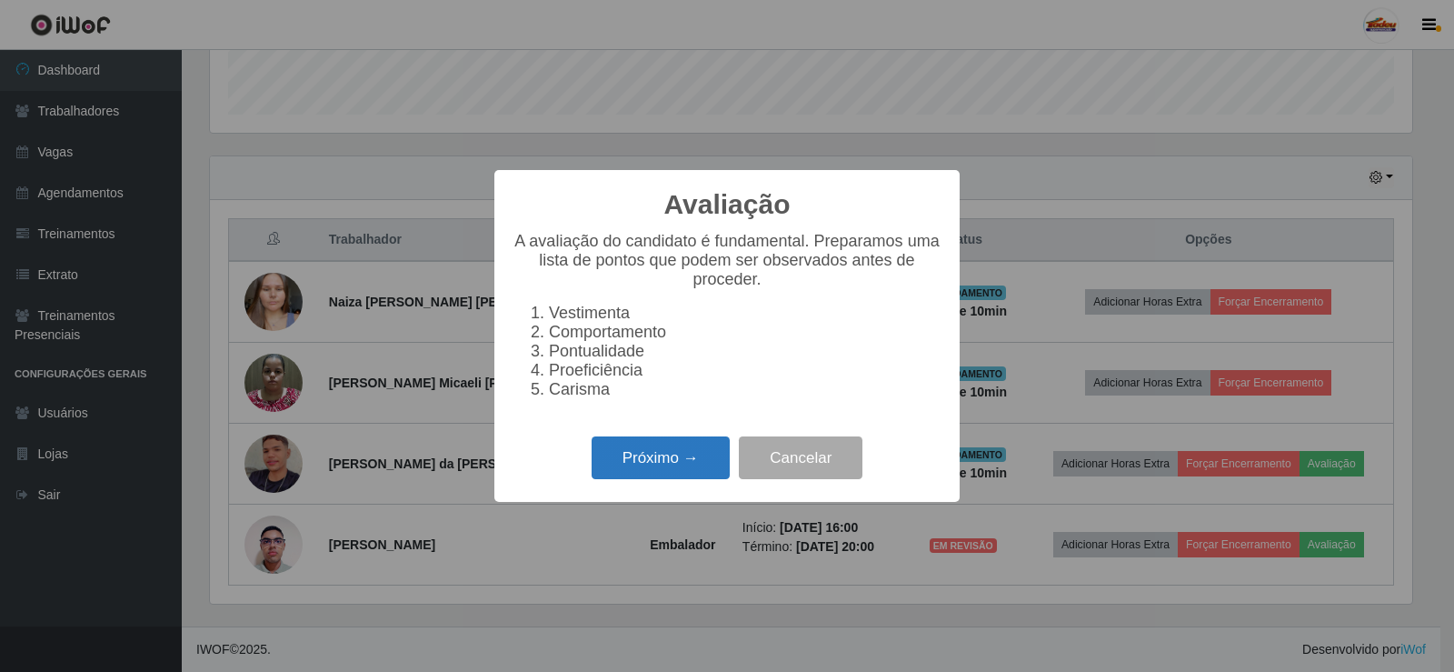
click at [675, 451] on button "Próximo →" at bounding box center [661, 457] width 138 height 43
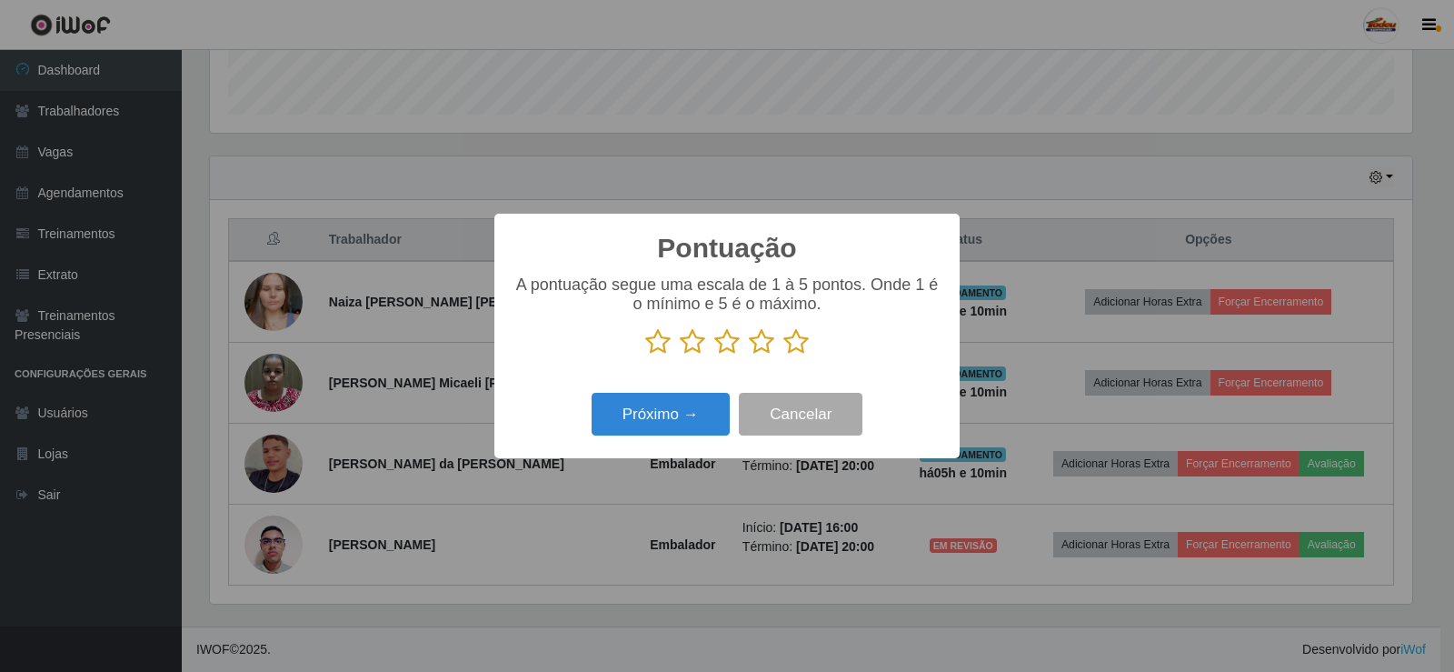
click at [802, 345] on icon at bounding box center [796, 341] width 25 height 27
click at [784, 355] on input "radio" at bounding box center [784, 355] width 0 height 0
click at [717, 405] on button "Próximo →" at bounding box center [661, 414] width 138 height 43
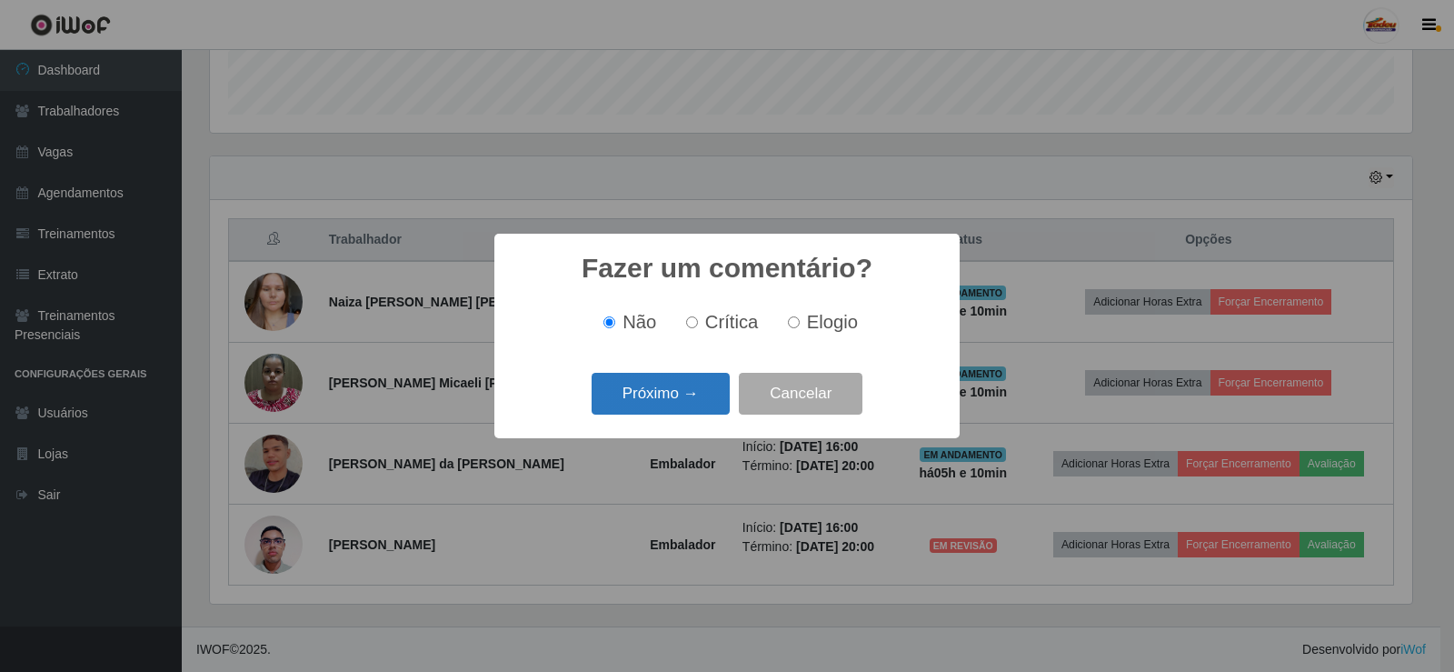
click at [702, 399] on button "Próximo →" at bounding box center [661, 394] width 138 height 43
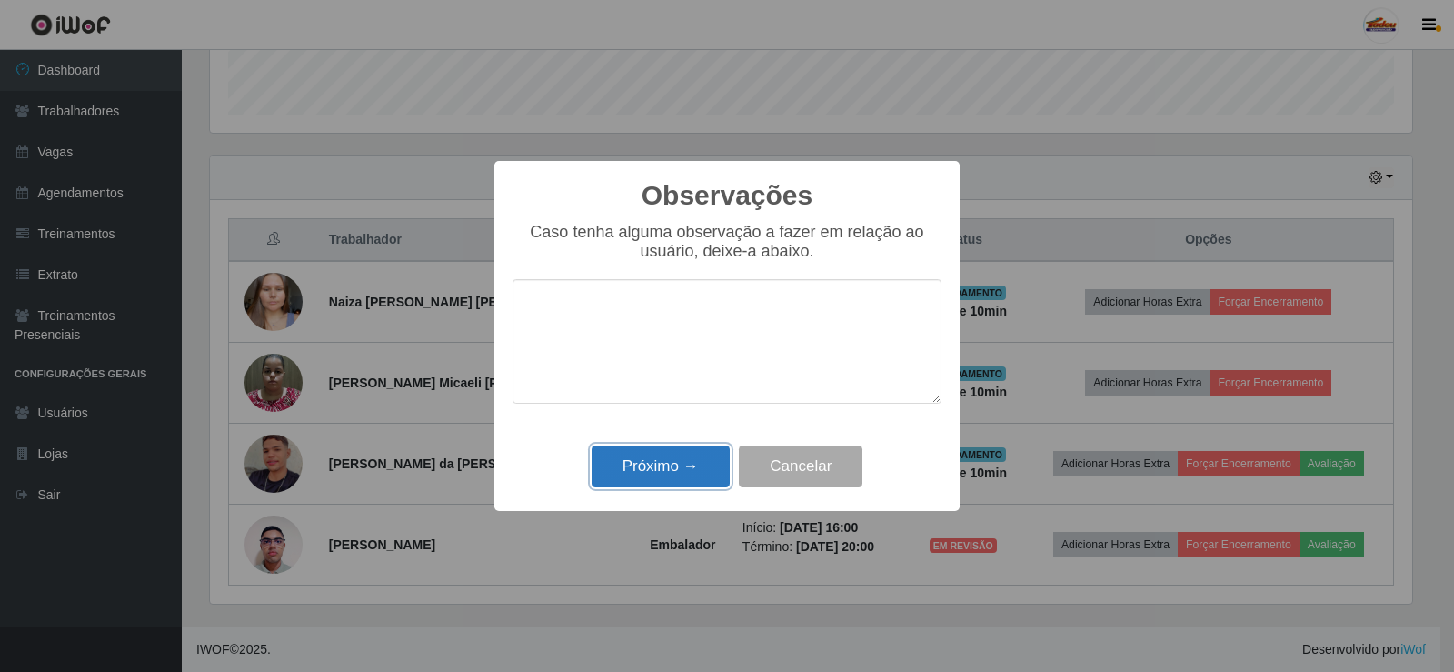
click at [695, 486] on button "Próximo →" at bounding box center [661, 466] width 138 height 43
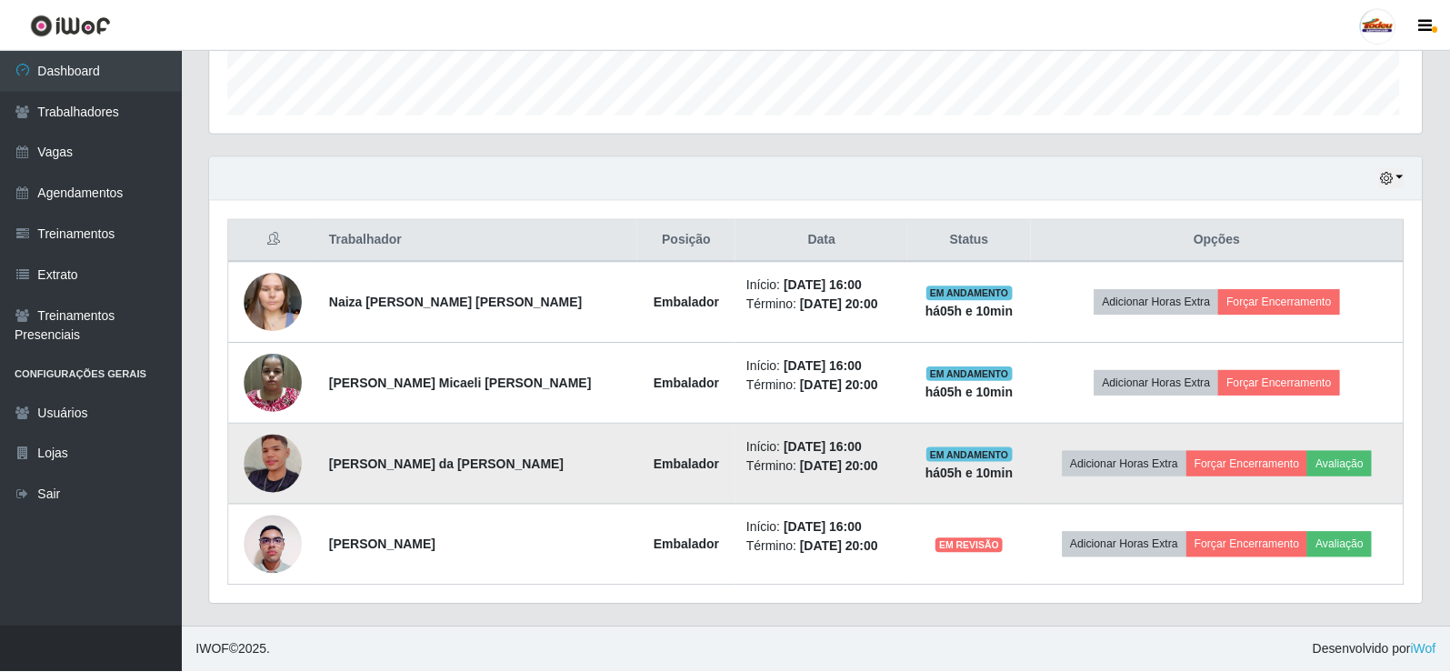
scroll to position [377, 1212]
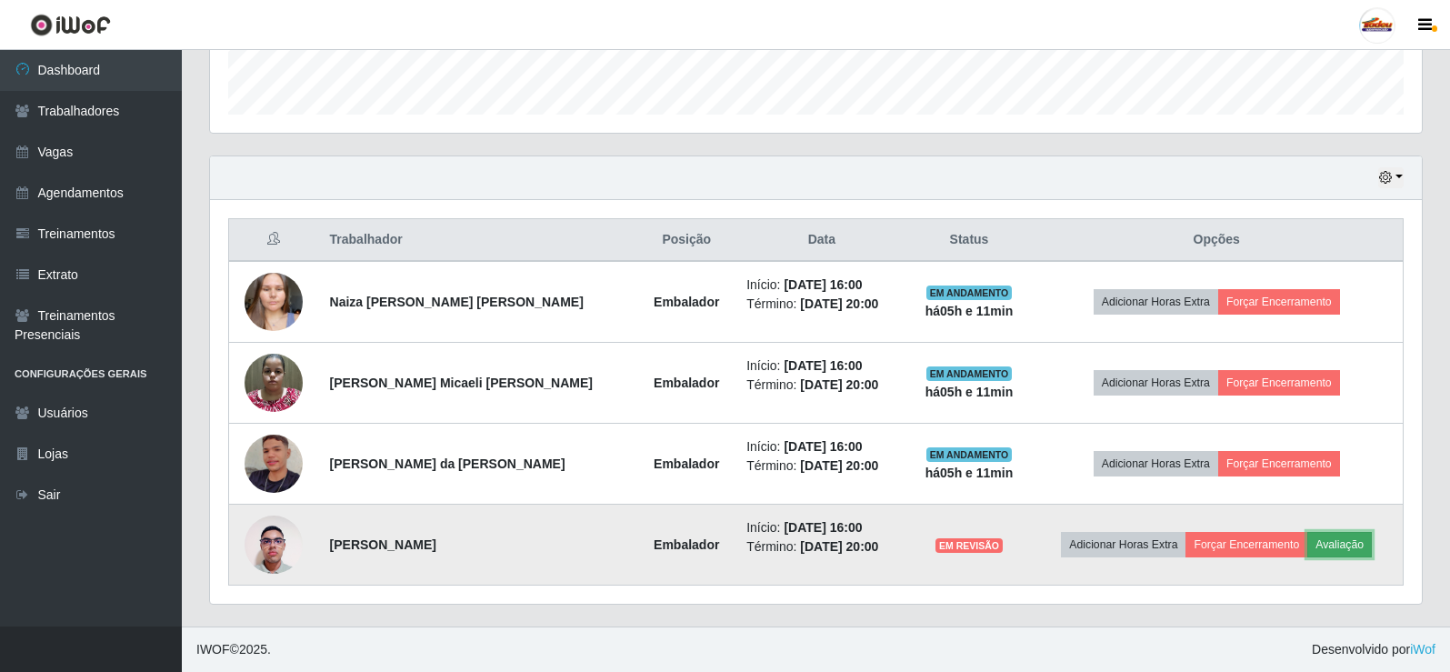
click at [1338, 553] on button "Avaliação" at bounding box center [1339, 544] width 65 height 25
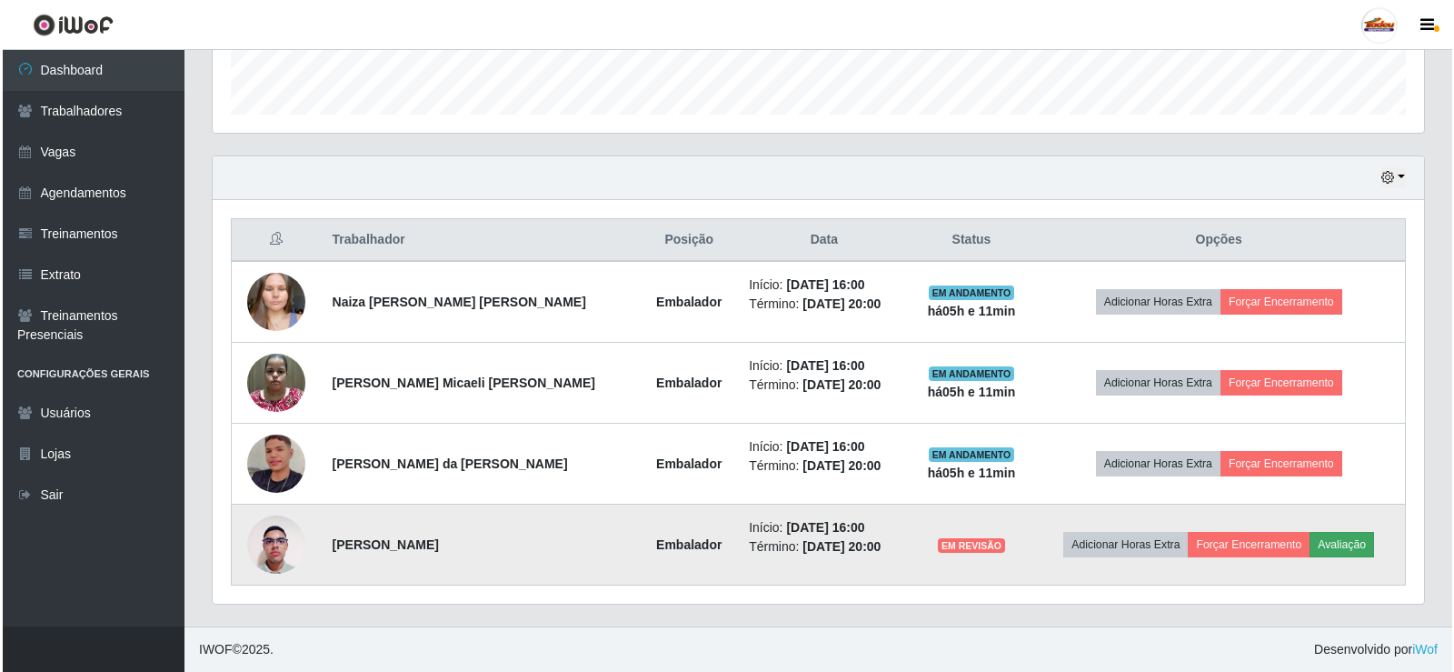
scroll to position [377, 1203]
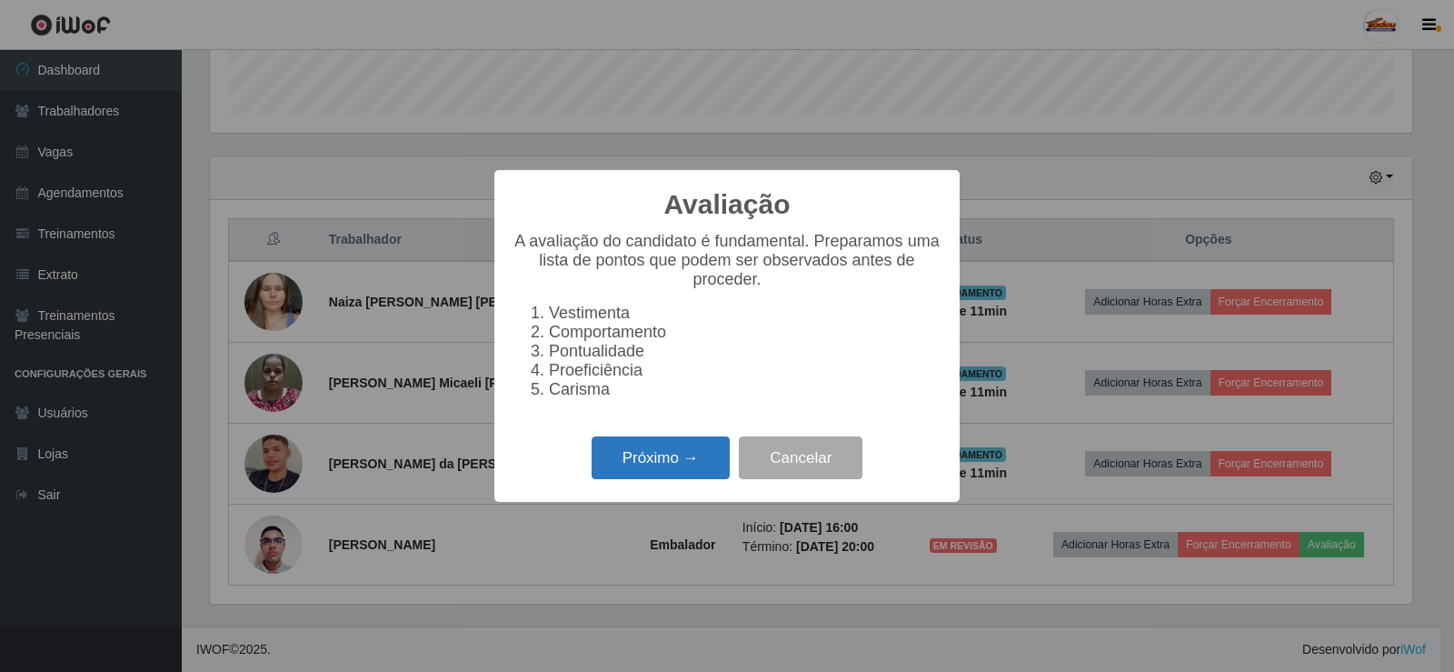
click at [716, 472] on button "Próximo →" at bounding box center [661, 457] width 138 height 43
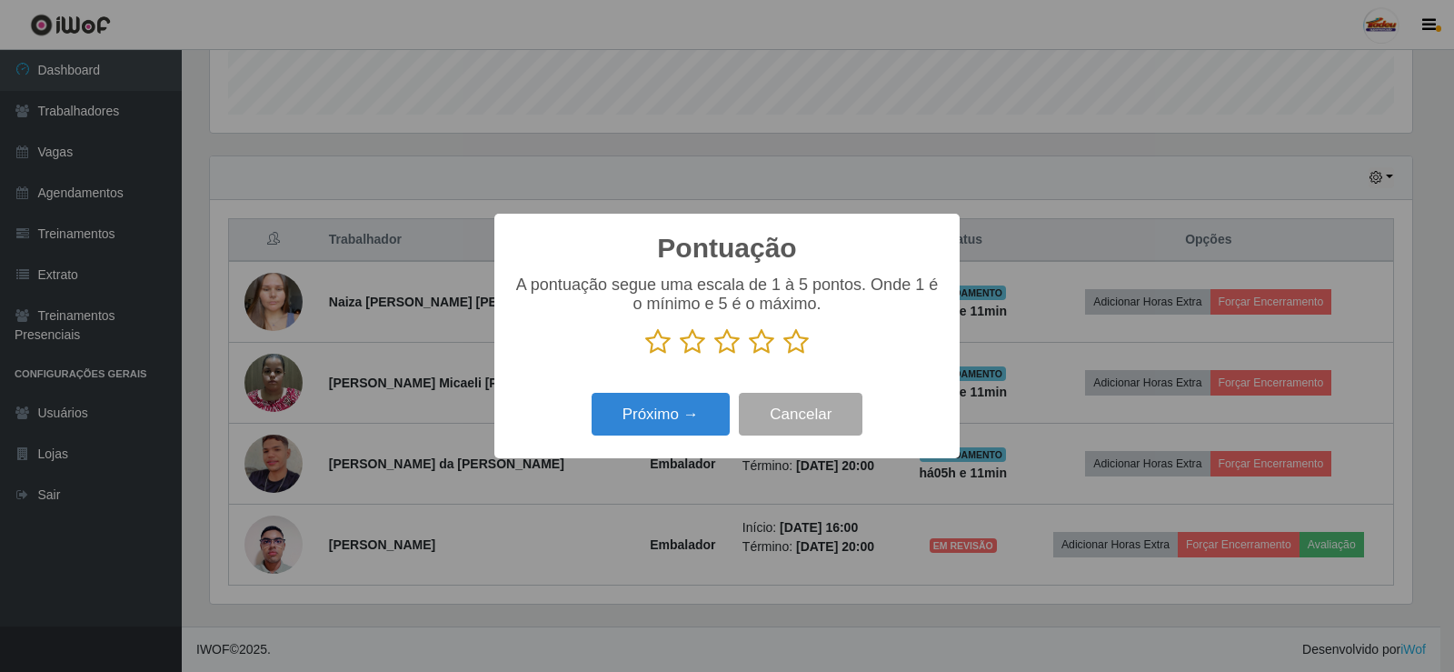
scroll to position [908660, 907835]
click at [824, 341] on p at bounding box center [727, 341] width 429 height 27
click at [792, 351] on icon at bounding box center [796, 341] width 25 height 27
click at [784, 355] on input "radio" at bounding box center [784, 355] width 0 height 0
click at [688, 405] on button "Próximo →" at bounding box center [661, 414] width 138 height 43
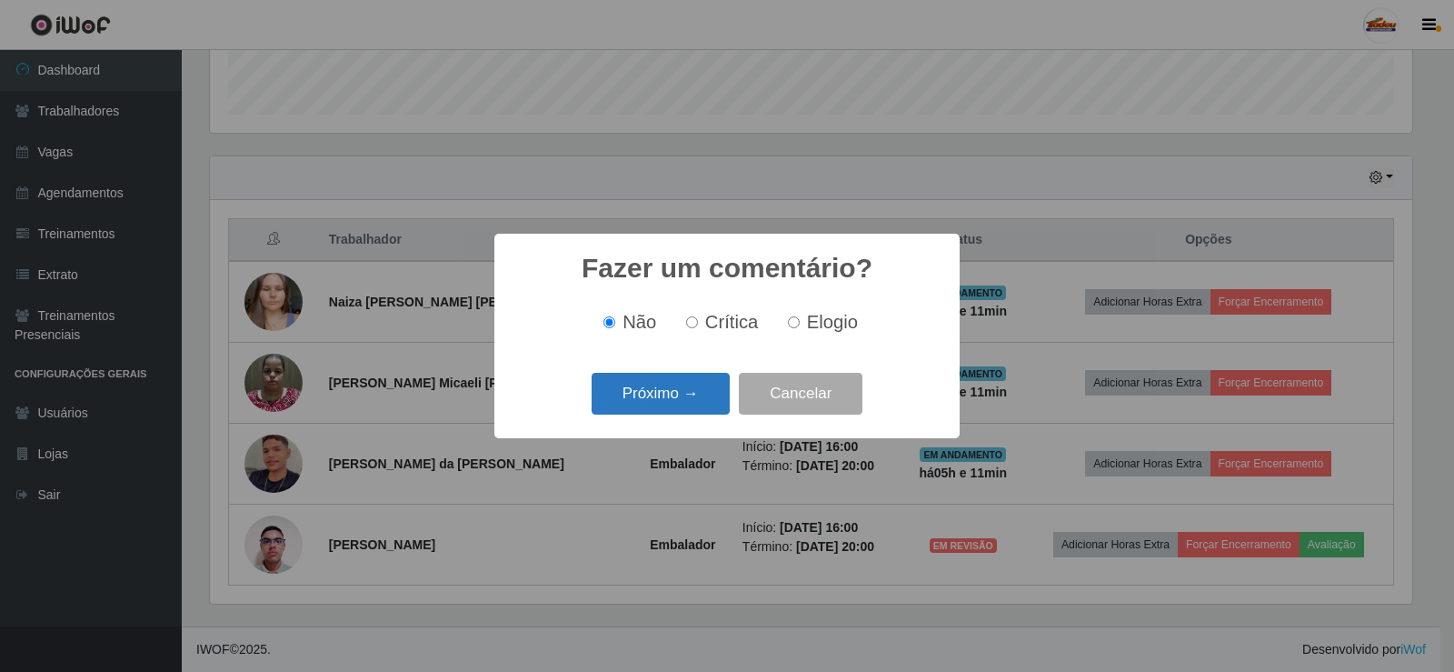
click at [700, 412] on button "Próximo →" at bounding box center [661, 394] width 138 height 43
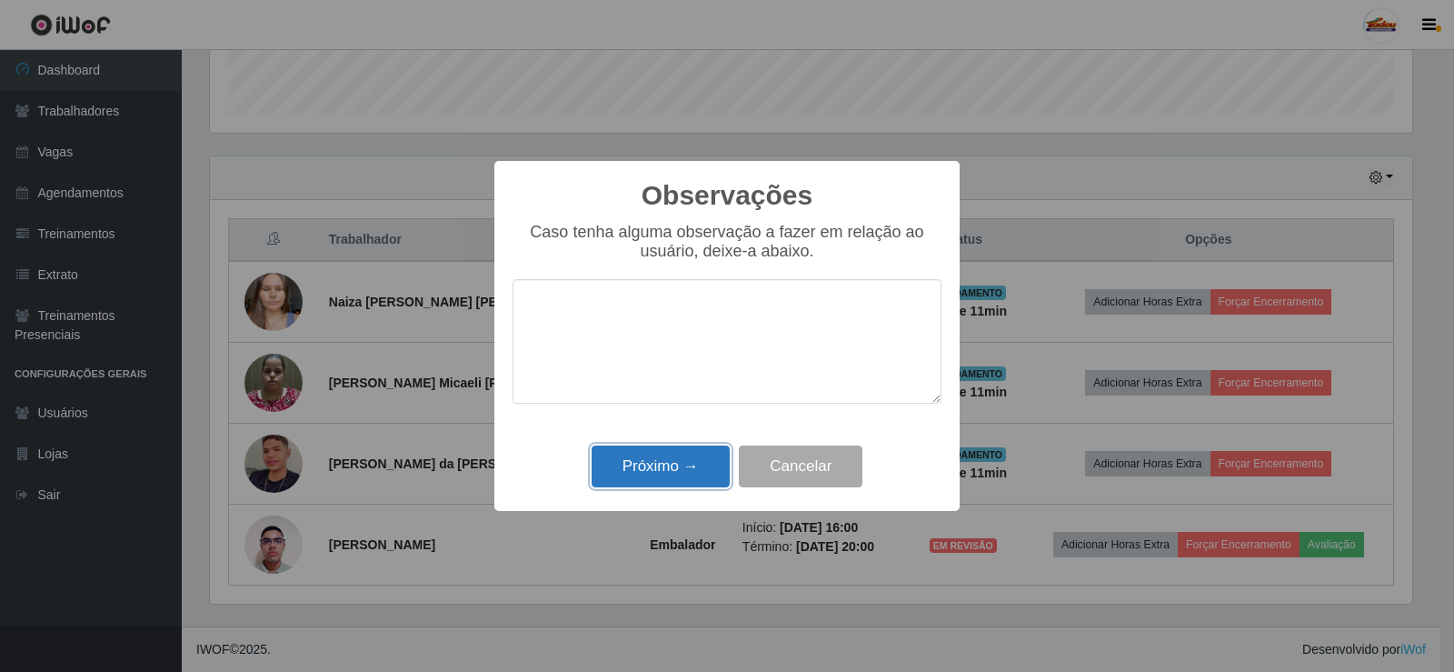
click at [706, 476] on button "Próximo →" at bounding box center [661, 466] width 138 height 43
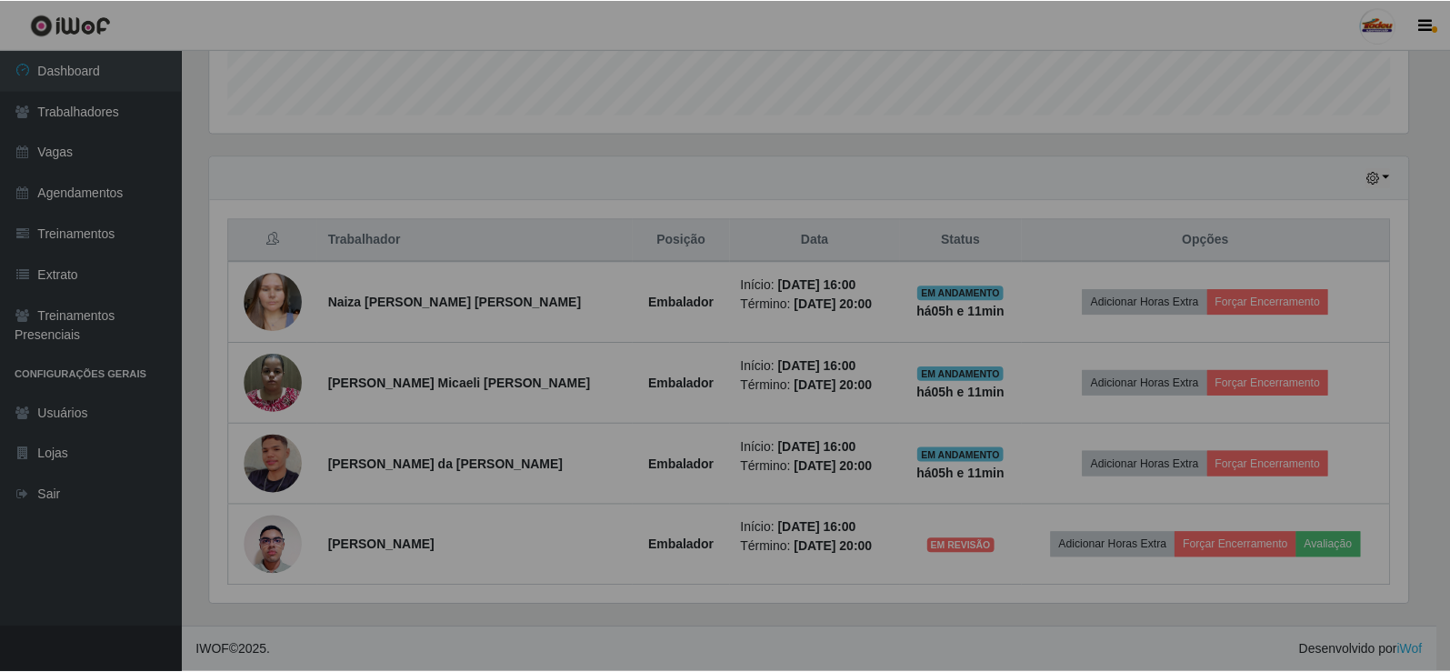
scroll to position [377, 1212]
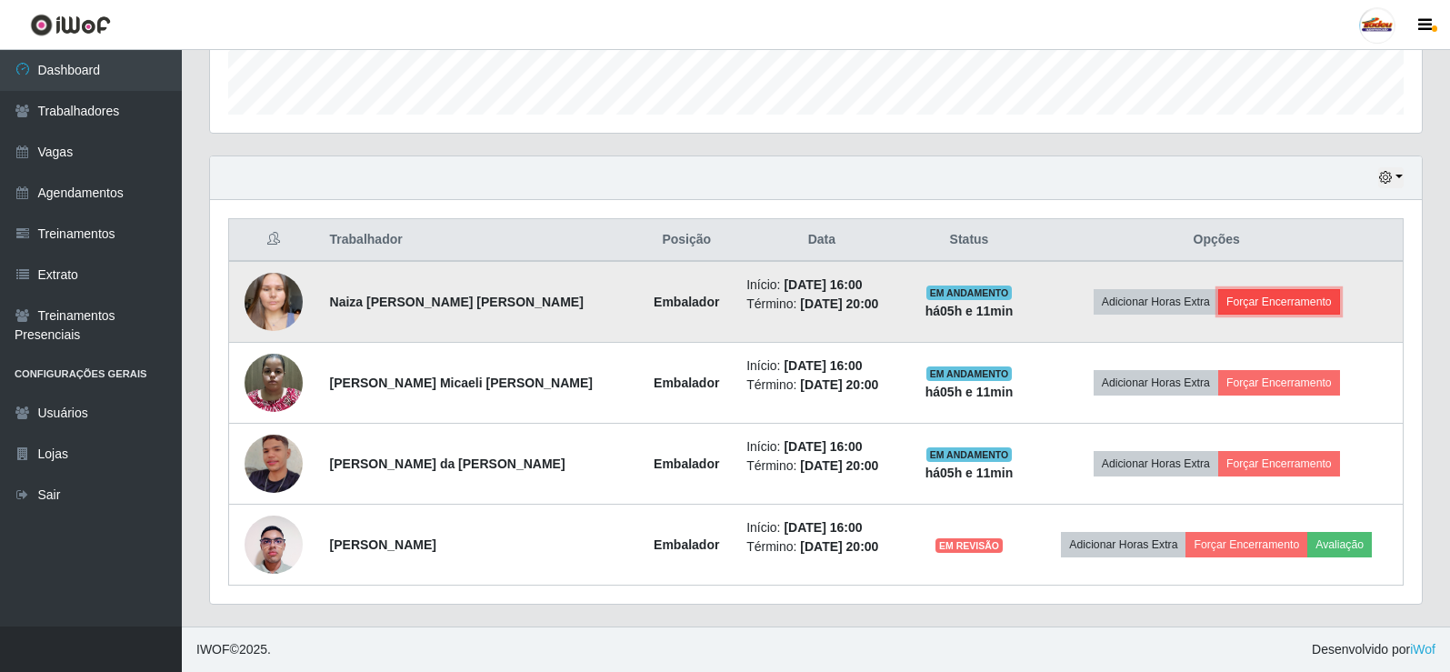
click at [1265, 295] on button "Forçar Encerramento" at bounding box center [1279, 301] width 122 height 25
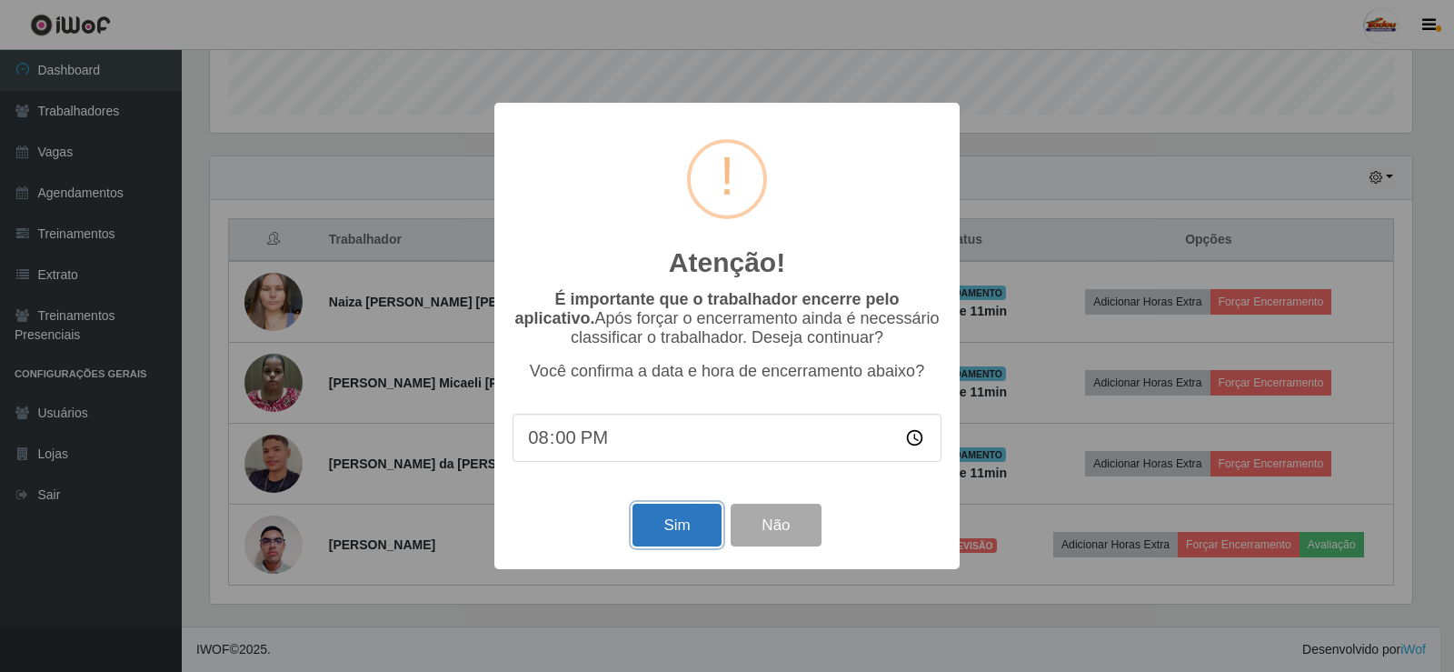
click at [677, 546] on button "Sim" at bounding box center [677, 525] width 88 height 43
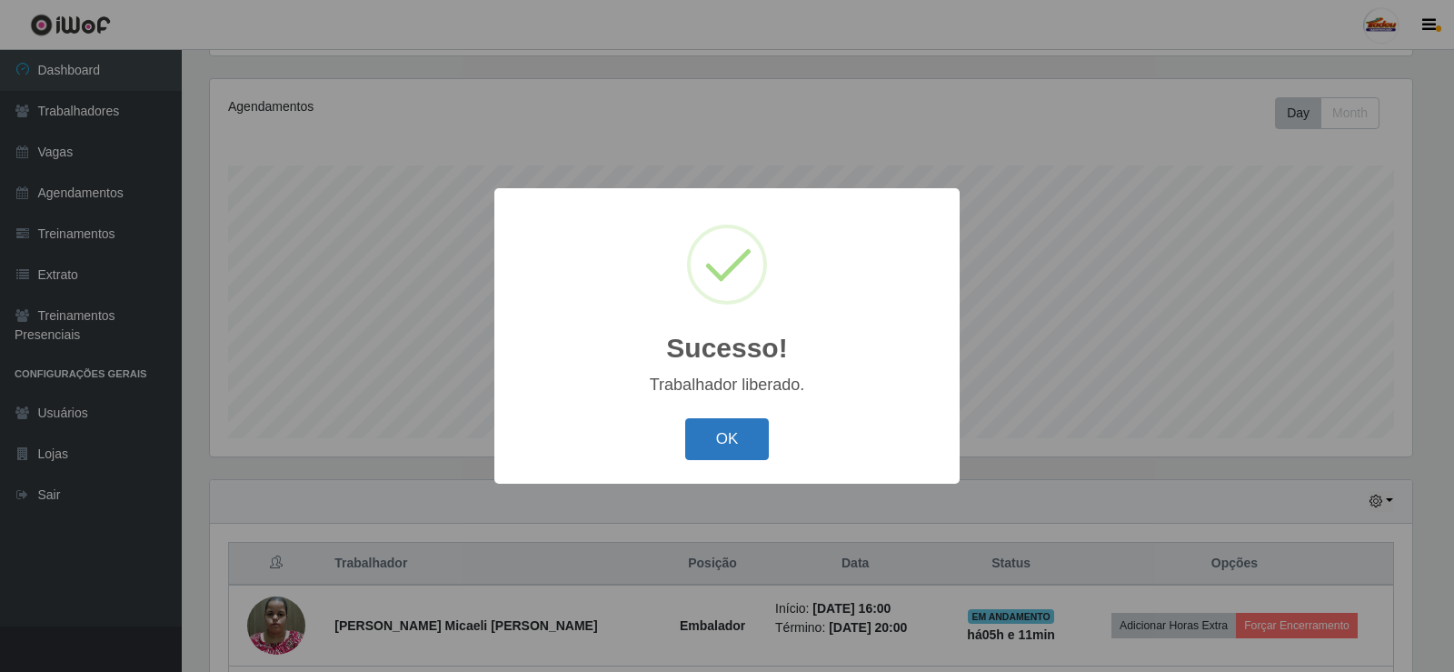
click at [743, 437] on button "OK" at bounding box center [727, 439] width 85 height 43
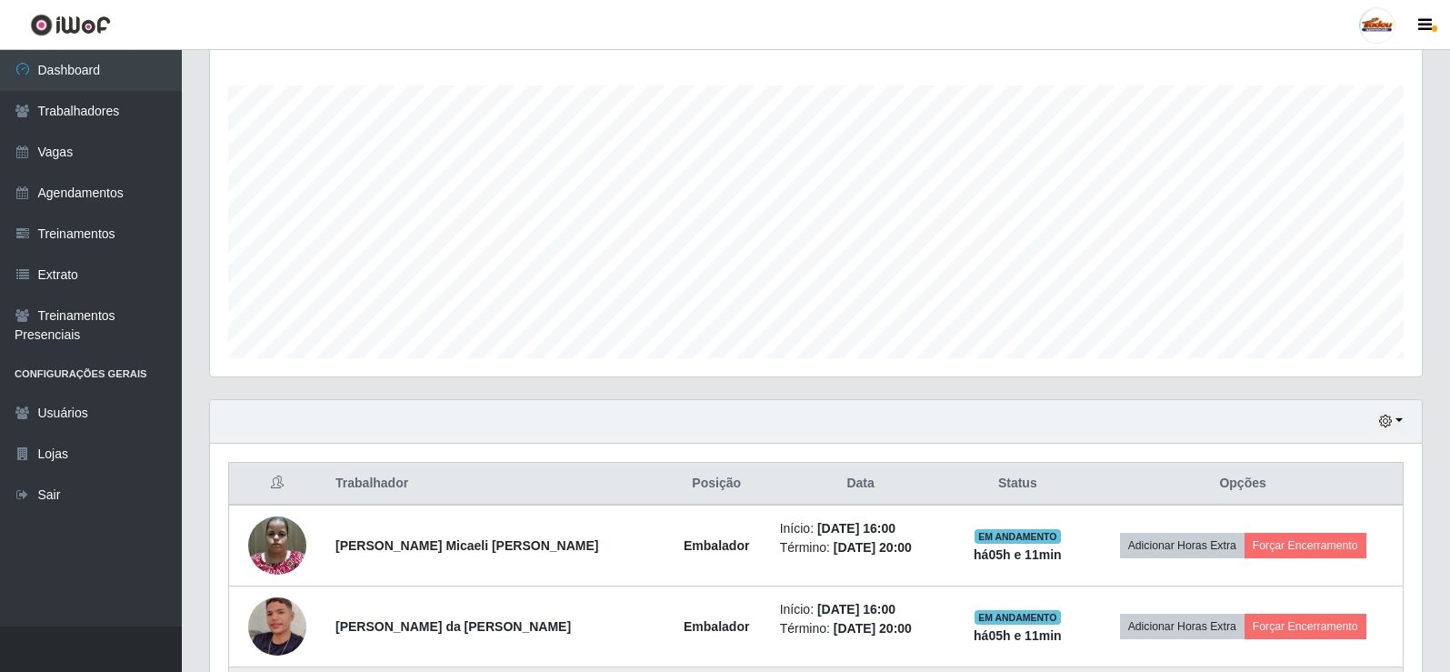
scroll to position [455, 0]
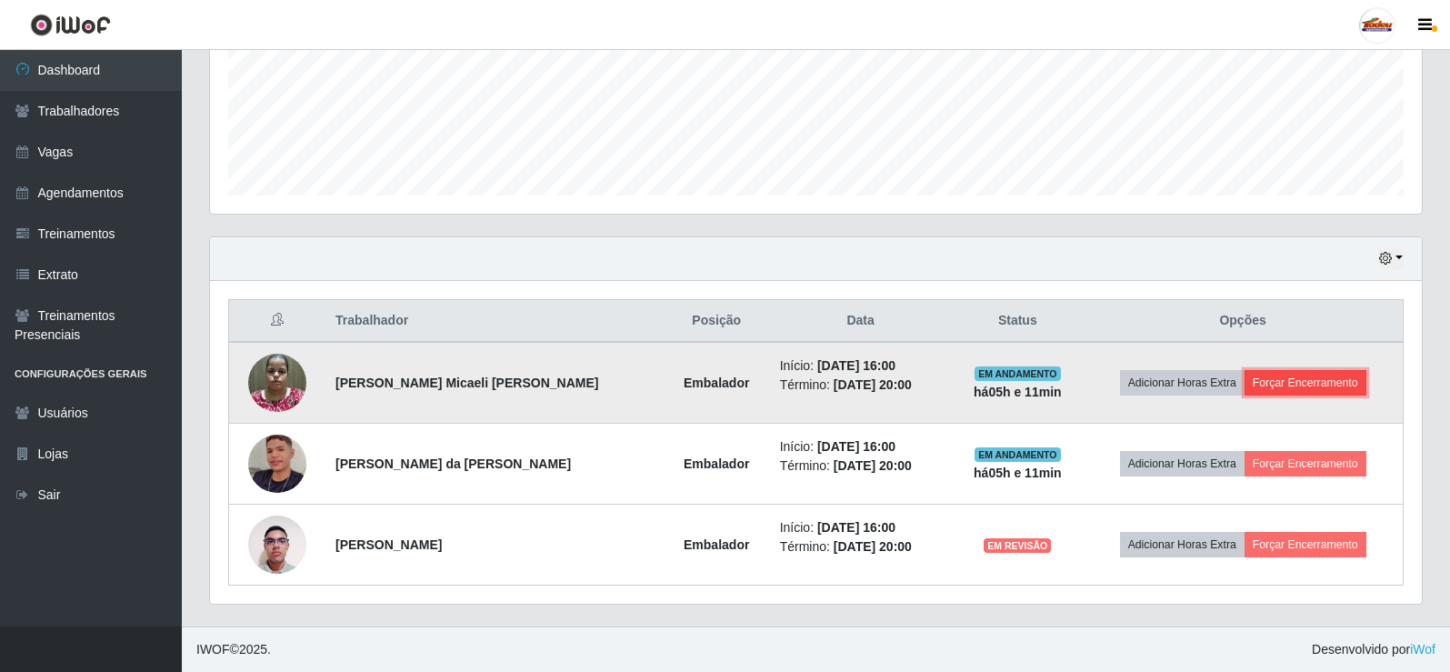
click at [1278, 383] on button "Forçar Encerramento" at bounding box center [1305, 382] width 122 height 25
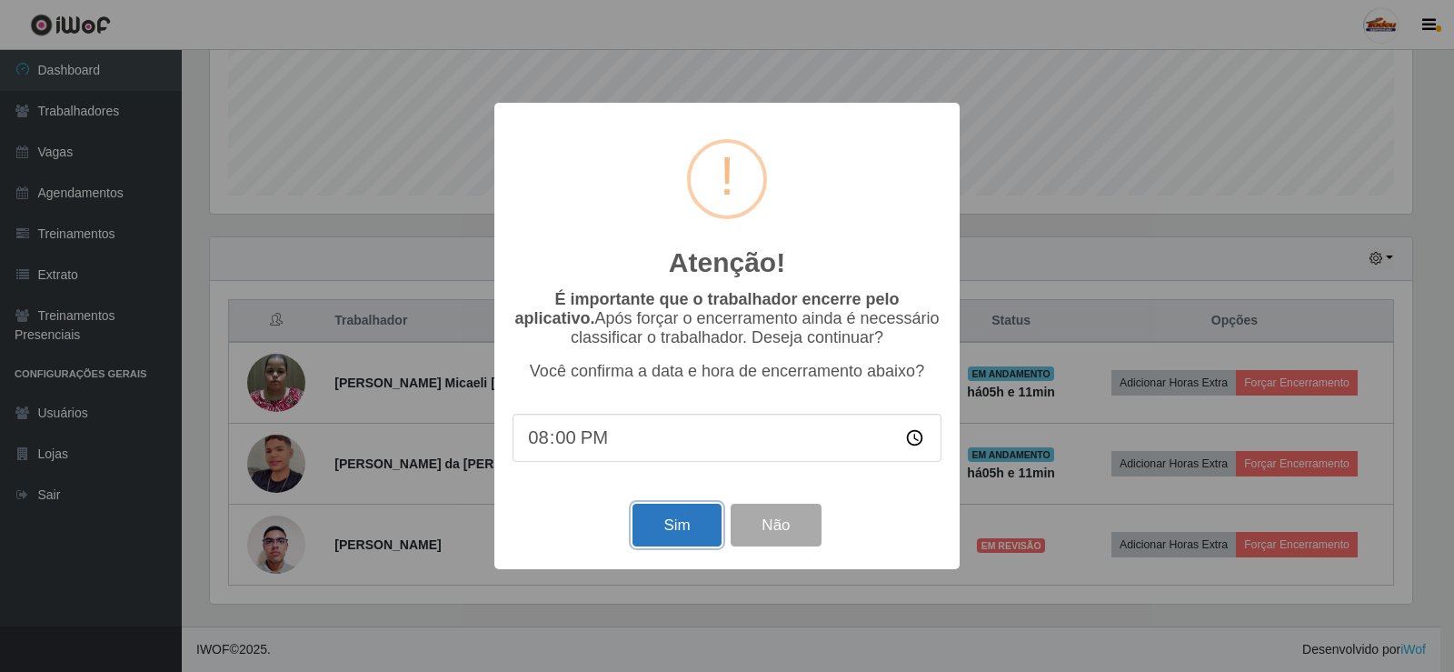
click at [679, 529] on button "Sim" at bounding box center [677, 525] width 88 height 43
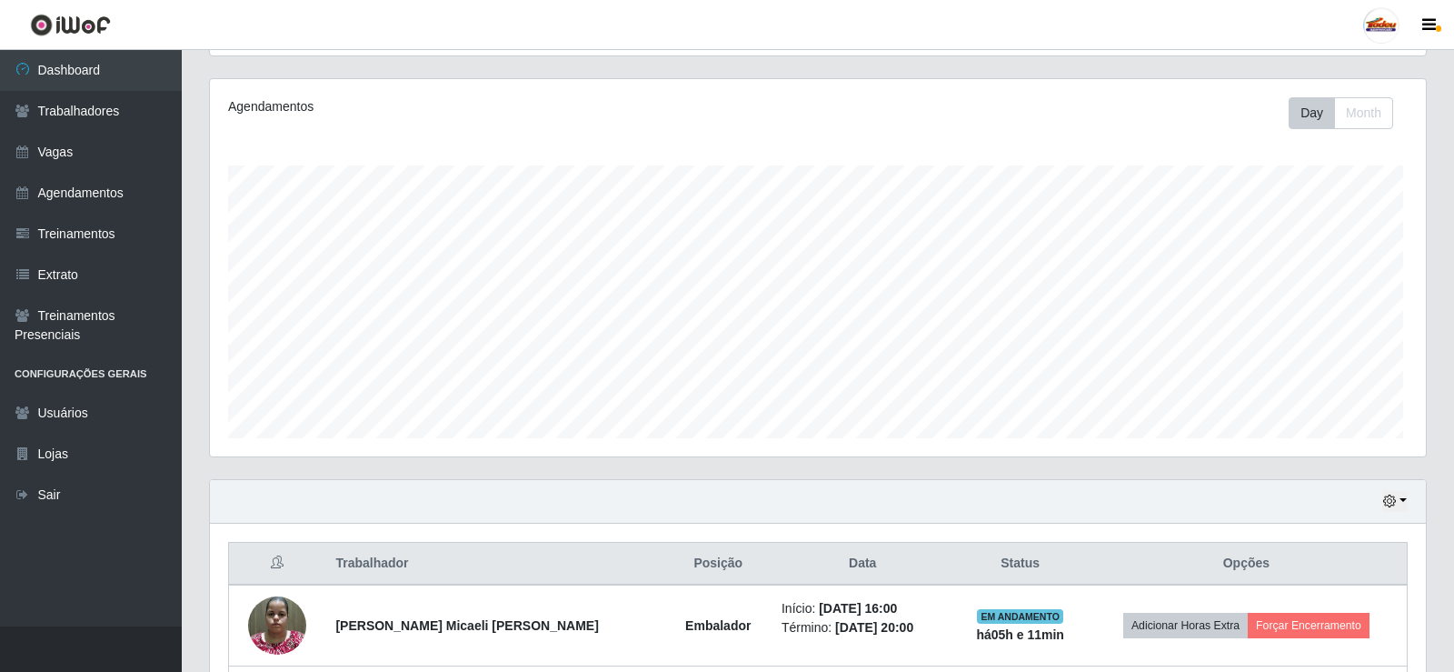
scroll to position [0, 0]
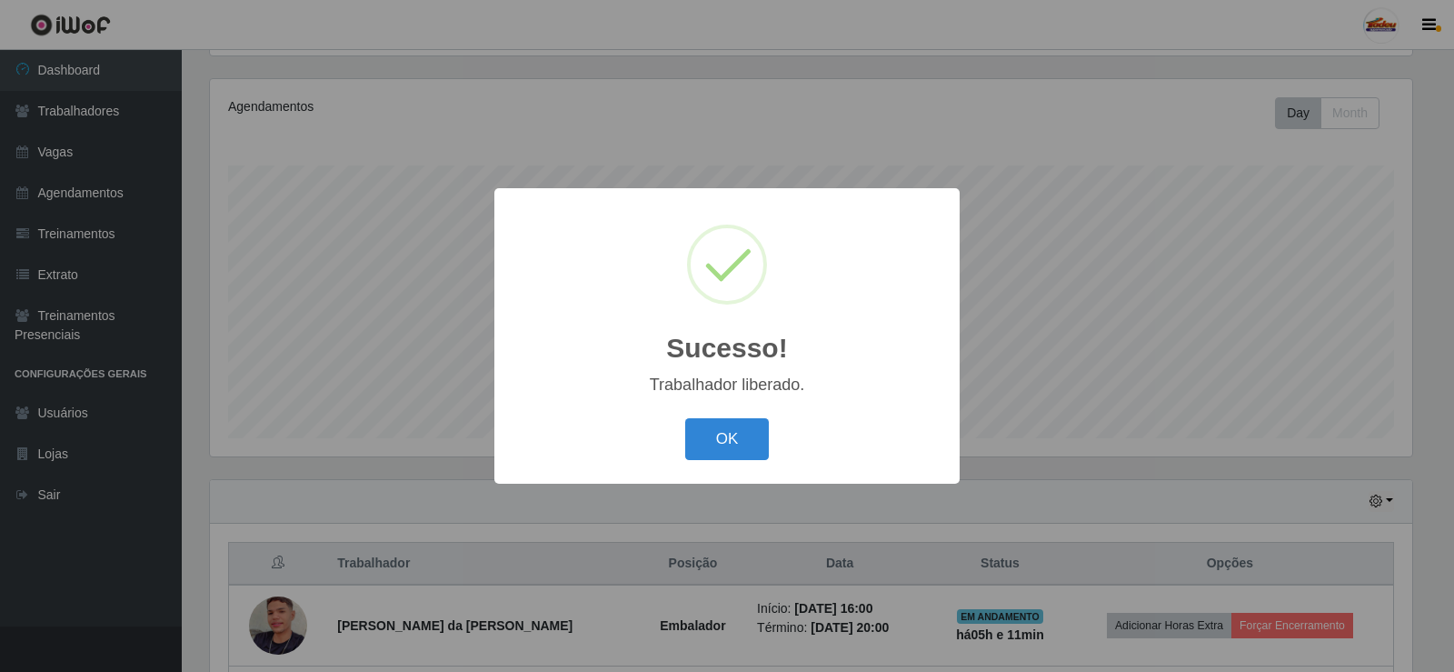
drag, startPoint x: 720, startPoint y: 431, endPoint x: 1254, endPoint y: 508, distance: 539.2
click at [723, 431] on button "OK" at bounding box center [727, 439] width 85 height 43
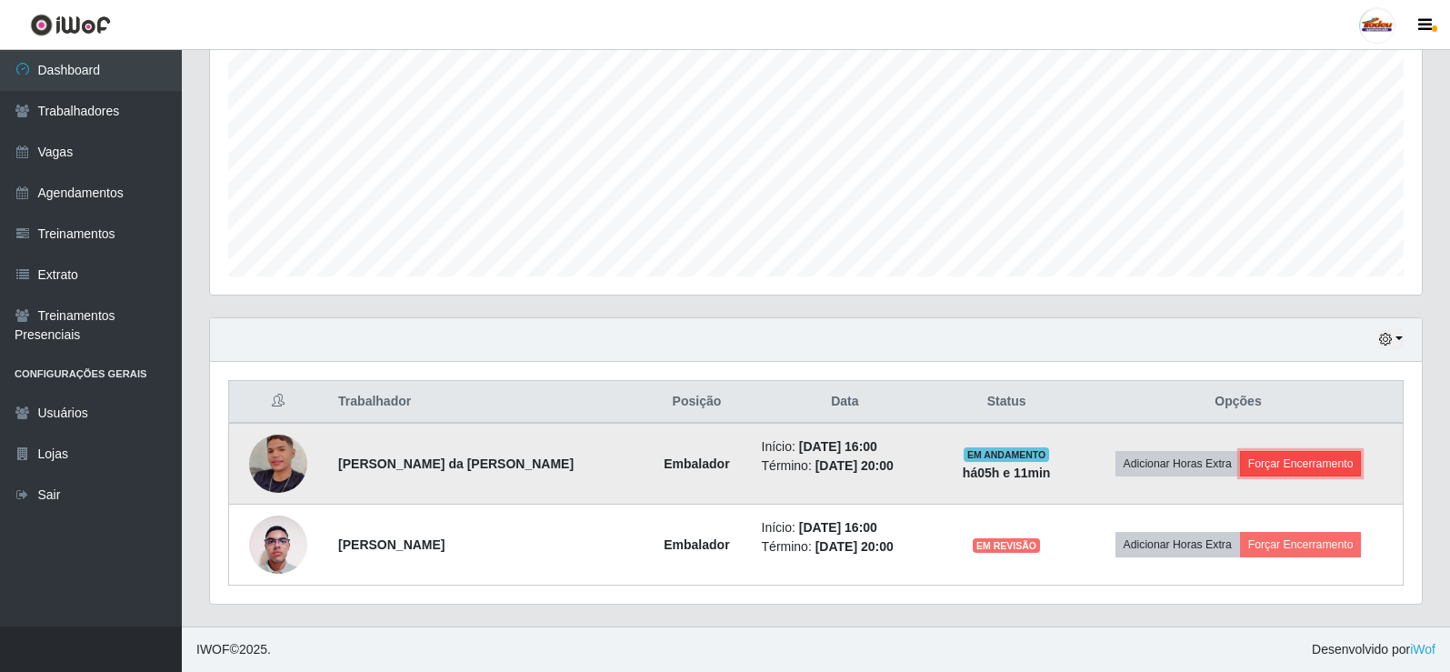
click at [1306, 465] on button "Forçar Encerramento" at bounding box center [1301, 463] width 122 height 25
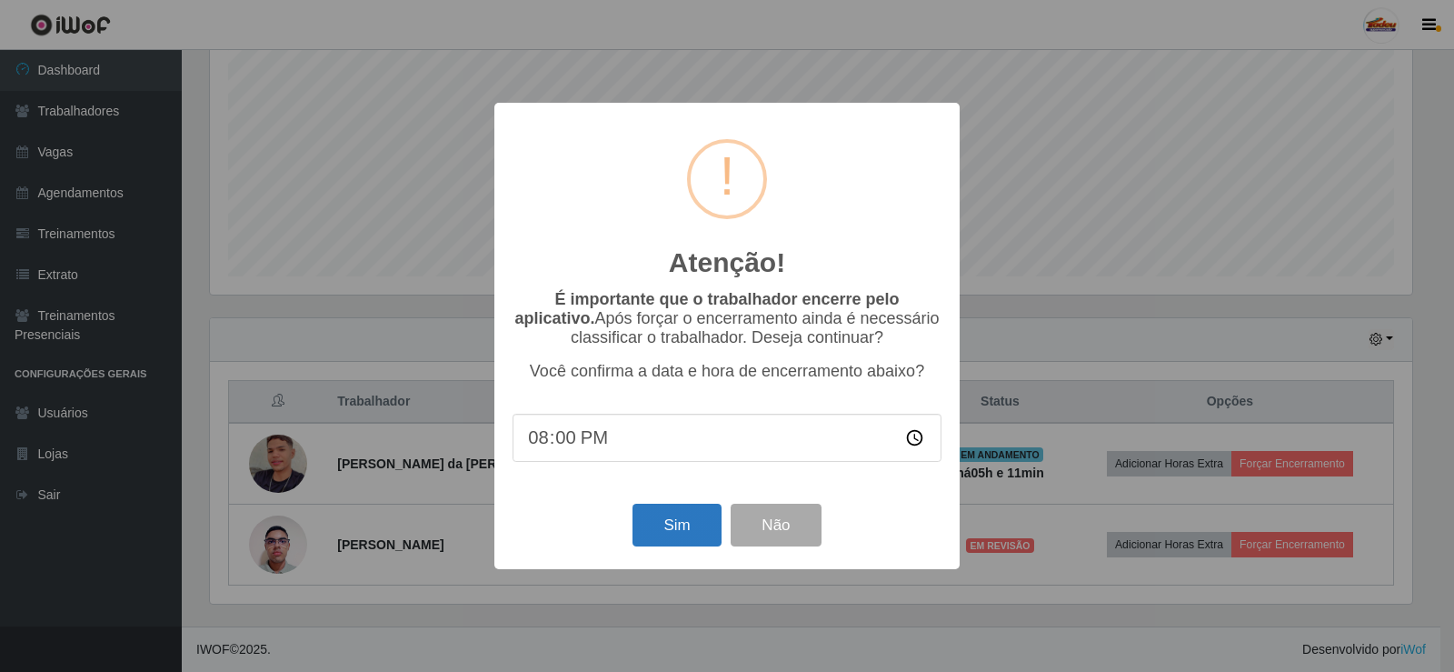
drag, startPoint x: 655, startPoint y: 556, endPoint x: 665, endPoint y: 538, distance: 21.2
click at [658, 546] on div "Sim Não" at bounding box center [727, 525] width 429 height 52
click at [676, 526] on button "Sim" at bounding box center [677, 525] width 88 height 43
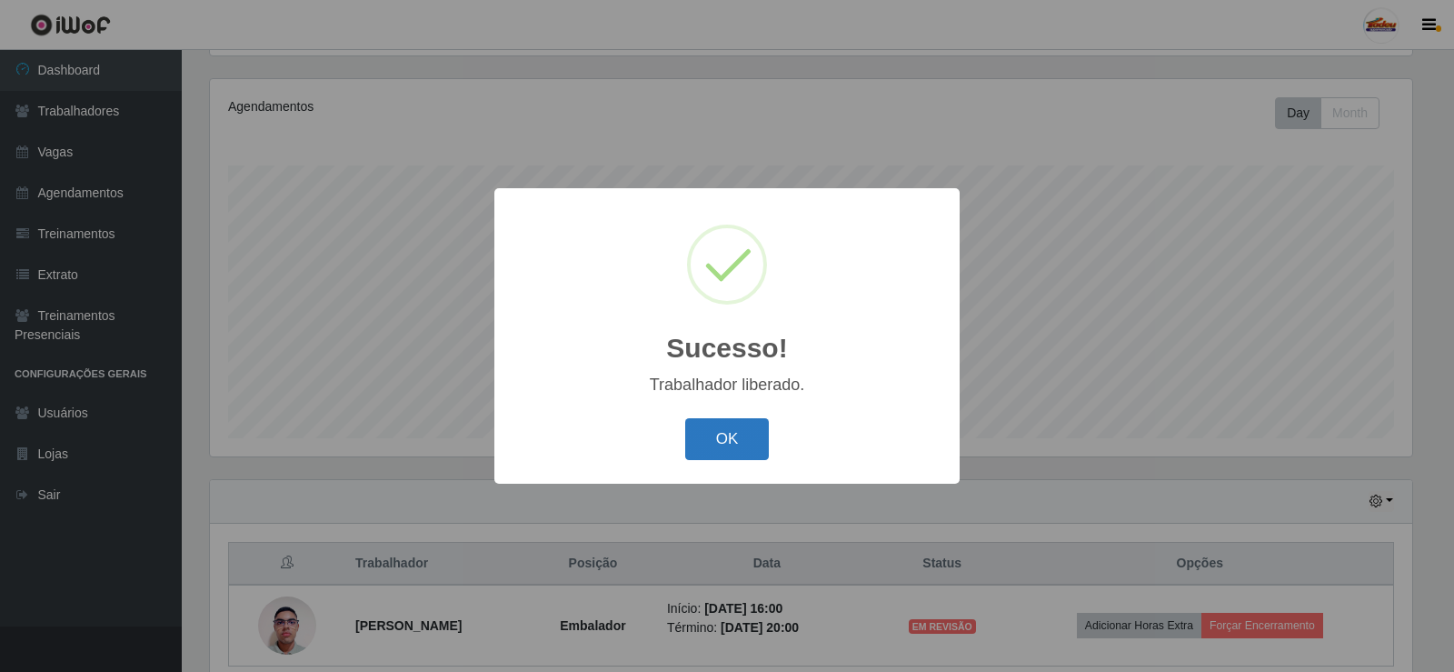
click at [738, 433] on button "OK" at bounding box center [727, 439] width 85 height 43
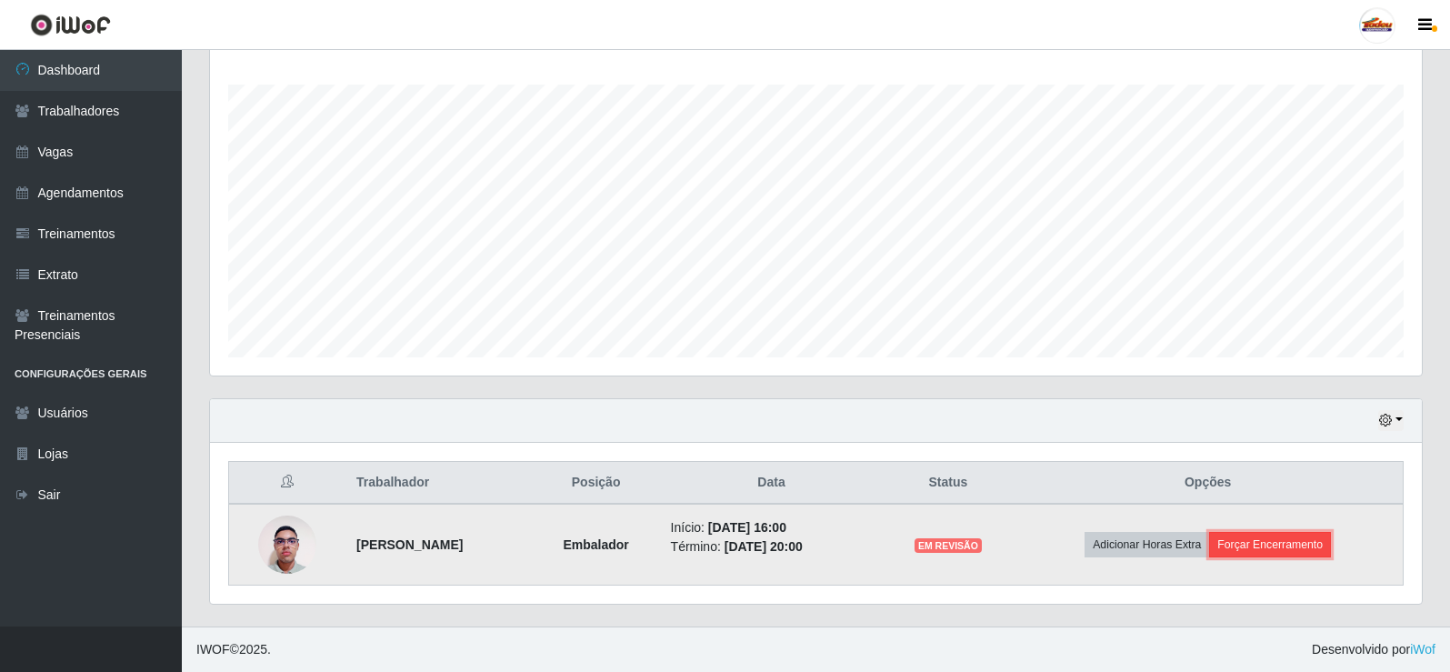
click at [1263, 556] on button "Forçar Encerramento" at bounding box center [1270, 544] width 122 height 25
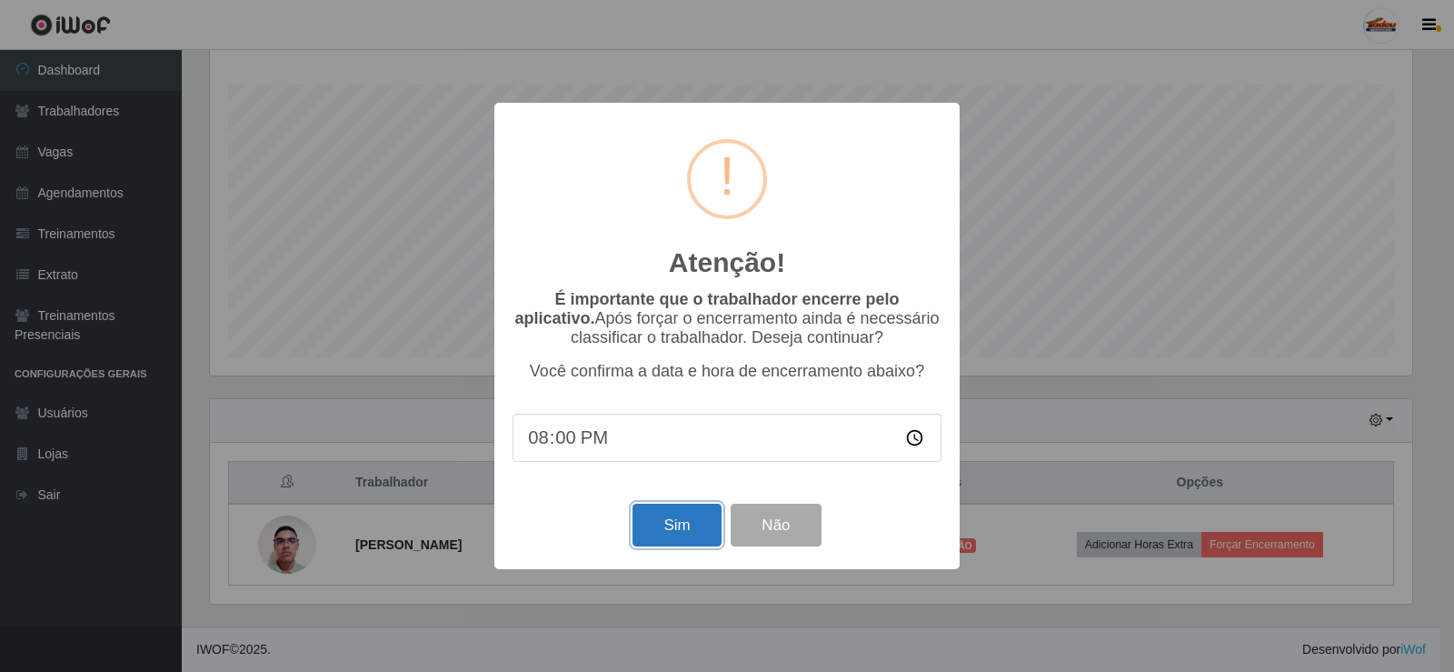
click at [673, 528] on button "Sim" at bounding box center [677, 525] width 88 height 43
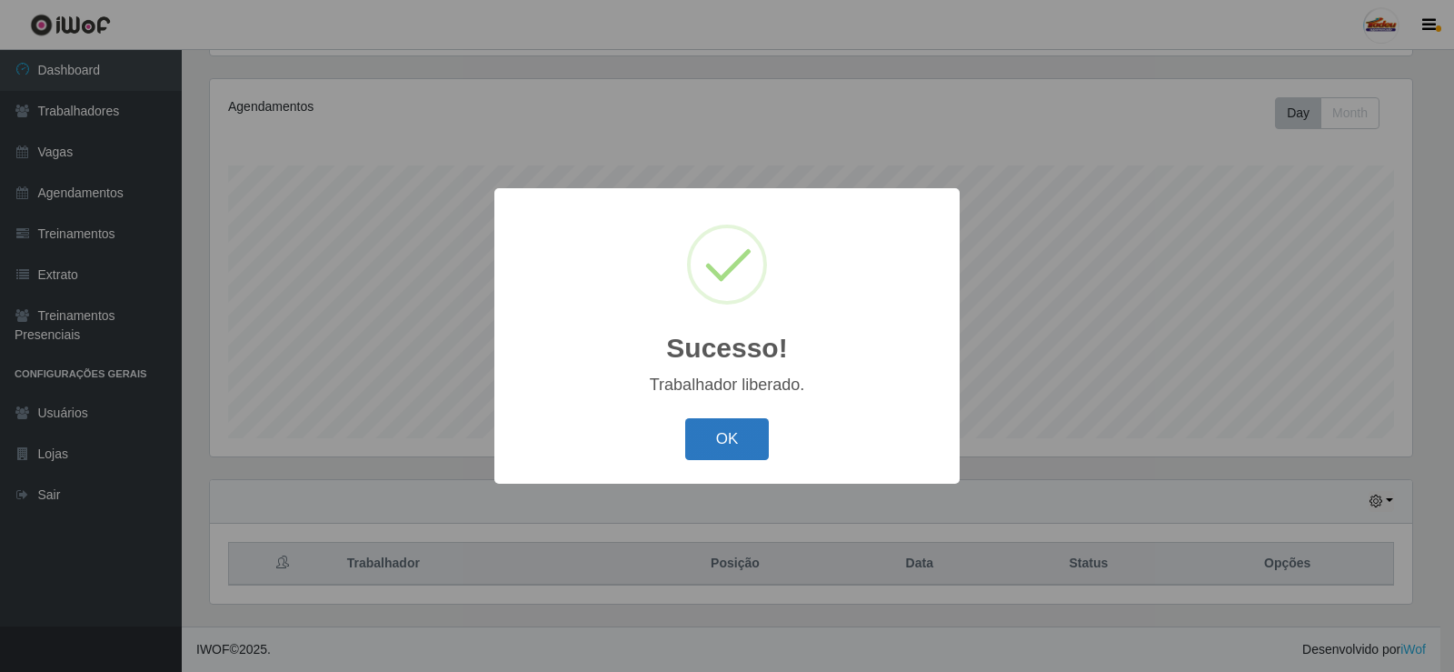
click at [740, 436] on button "OK" at bounding box center [727, 439] width 85 height 43
